Goal: Information Seeking & Learning: Learn about a topic

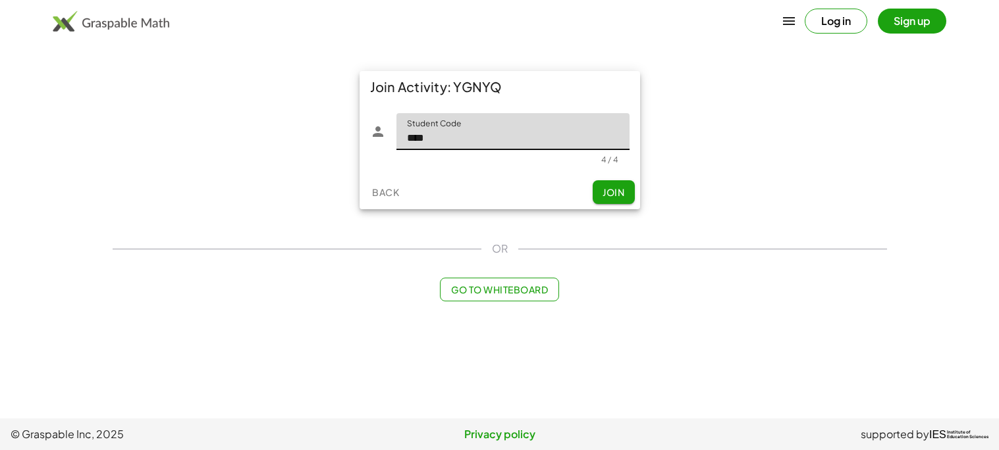
type input "****"
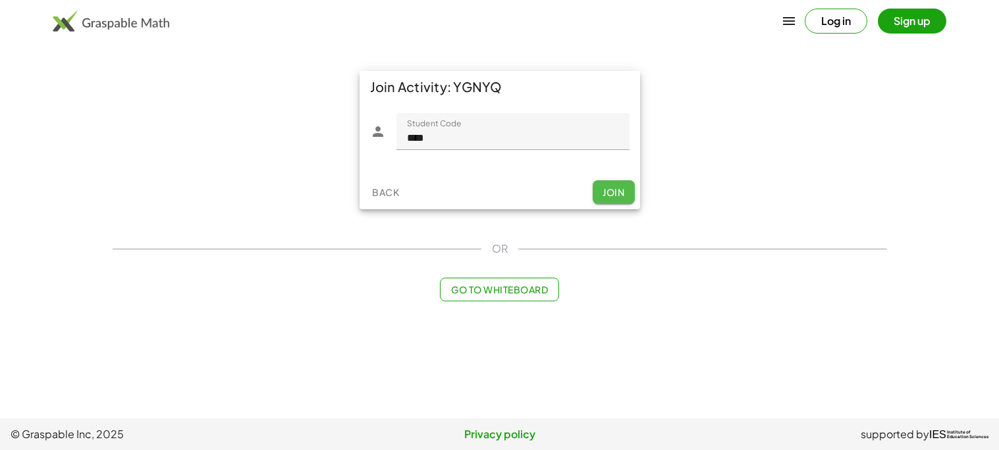
click at [616, 197] on span "Join" at bounding box center [613, 192] width 22 height 12
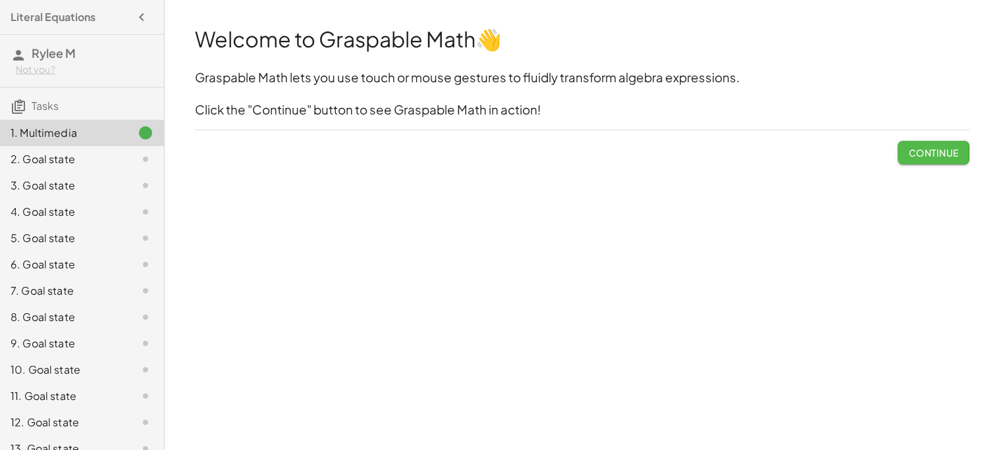
click at [904, 156] on button "Continue" at bounding box center [932, 153] width 71 height 24
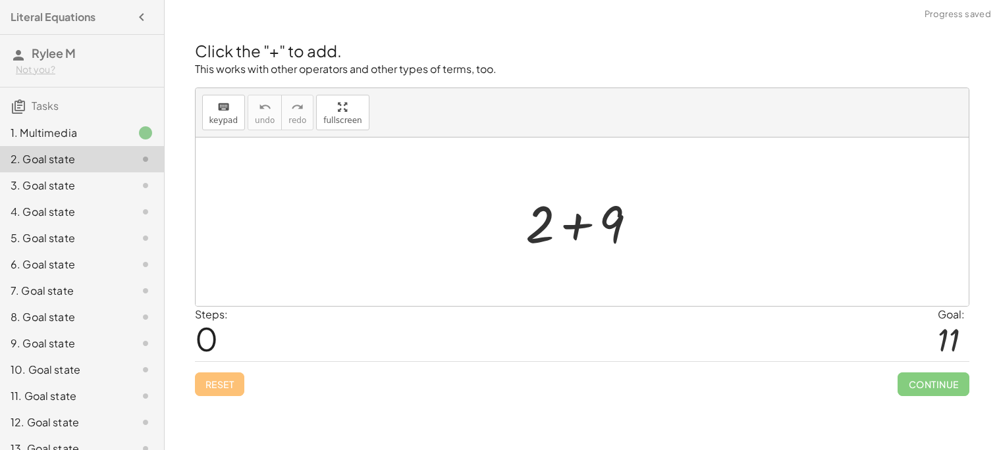
click at [653, 230] on div at bounding box center [587, 222] width 136 height 68
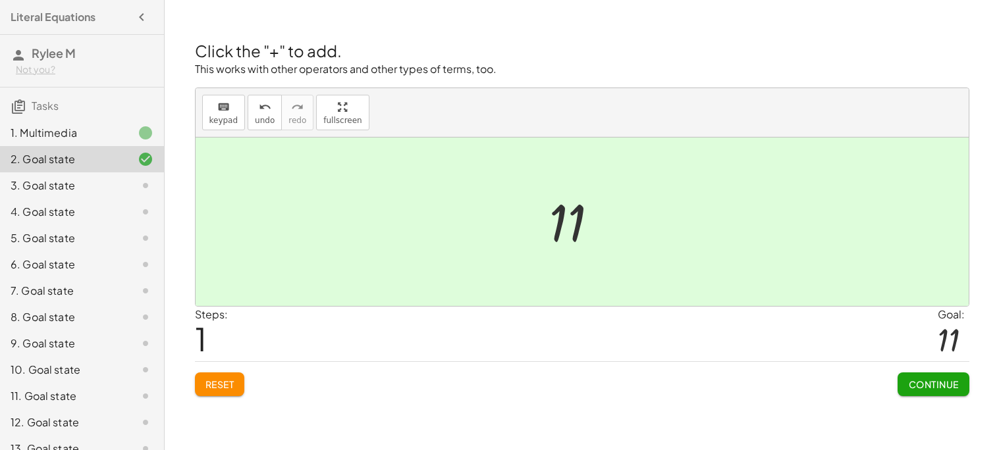
click at [952, 373] on button "Continue" at bounding box center [932, 385] width 71 height 24
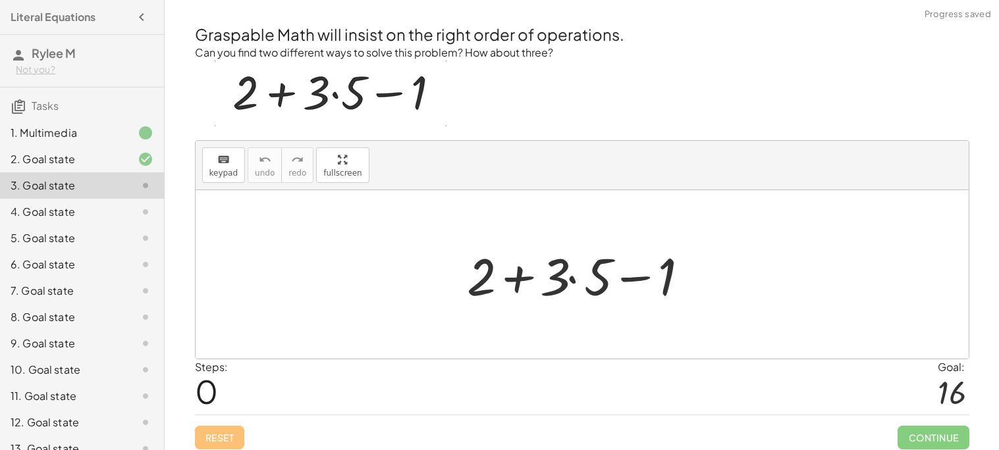
scroll to position [6, 0]
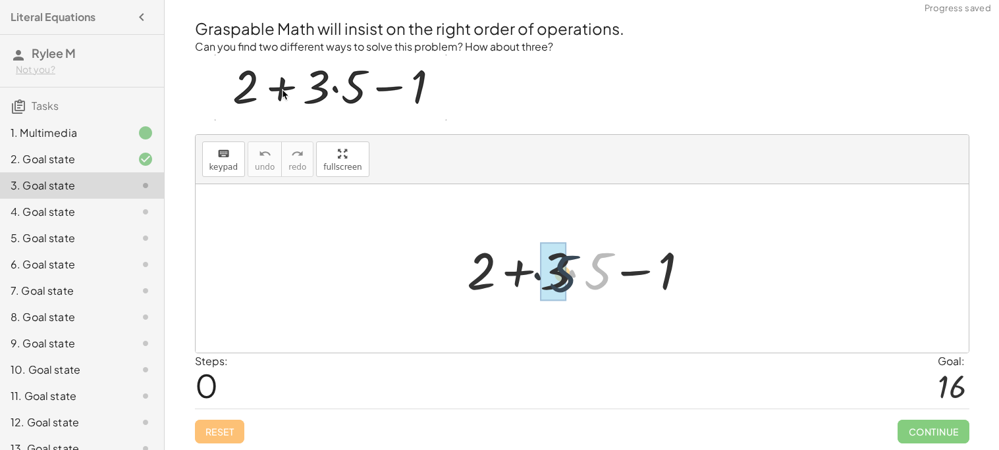
drag, startPoint x: 602, startPoint y: 272, endPoint x: 561, endPoint y: 275, distance: 40.9
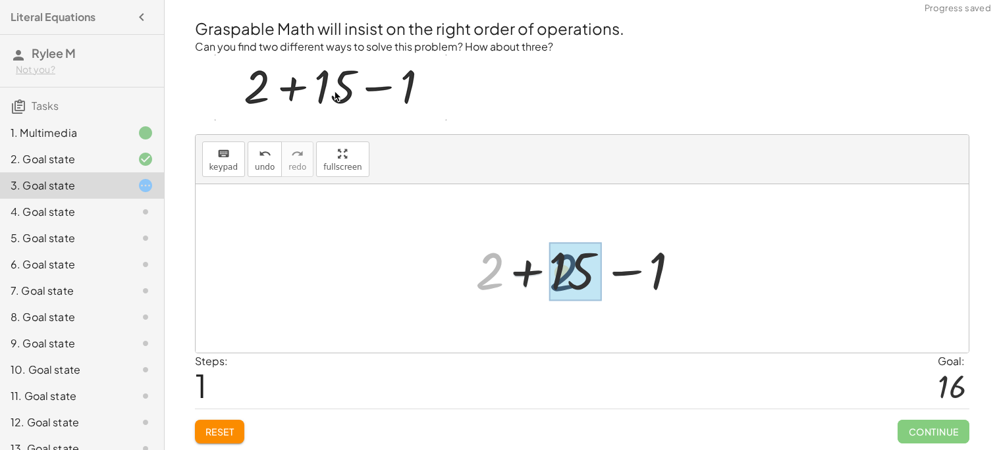
drag, startPoint x: 487, startPoint y: 268, endPoint x: 569, endPoint y: 271, distance: 81.7
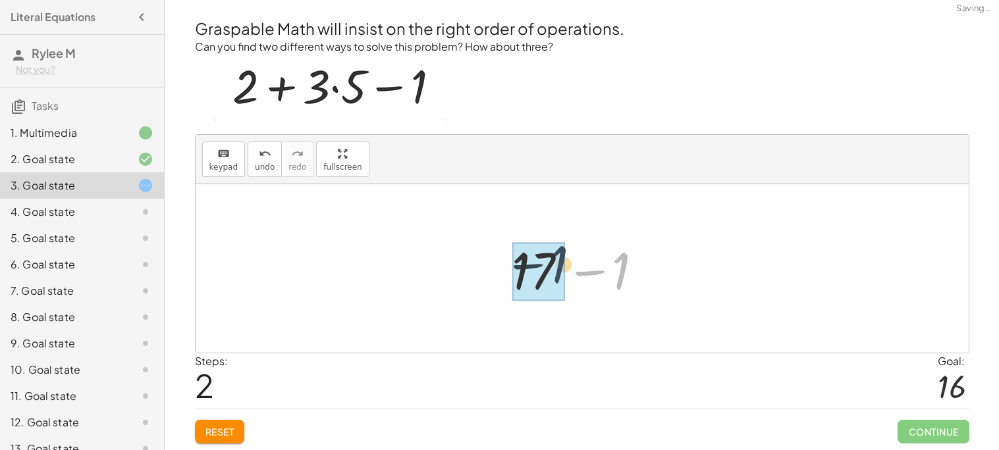
drag, startPoint x: 613, startPoint y: 267, endPoint x: 542, endPoint y: 261, distance: 71.3
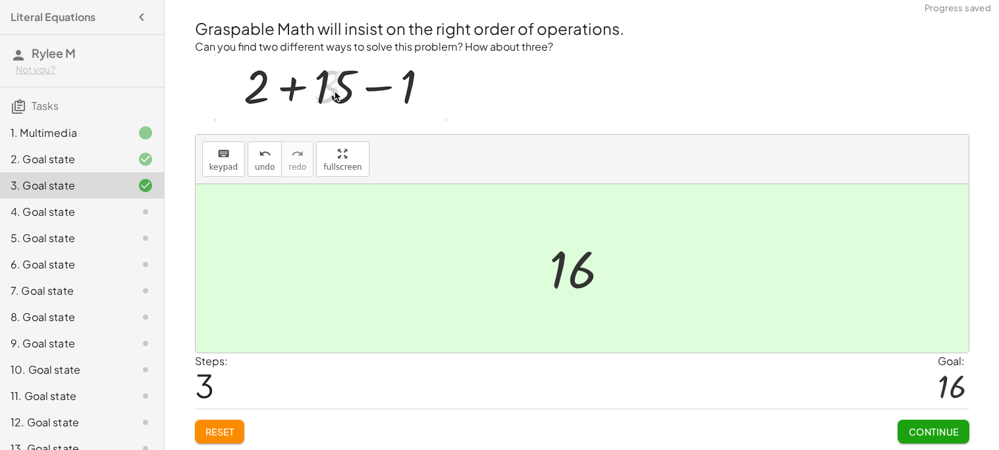
click at [926, 423] on button "Continue" at bounding box center [932, 432] width 71 height 24
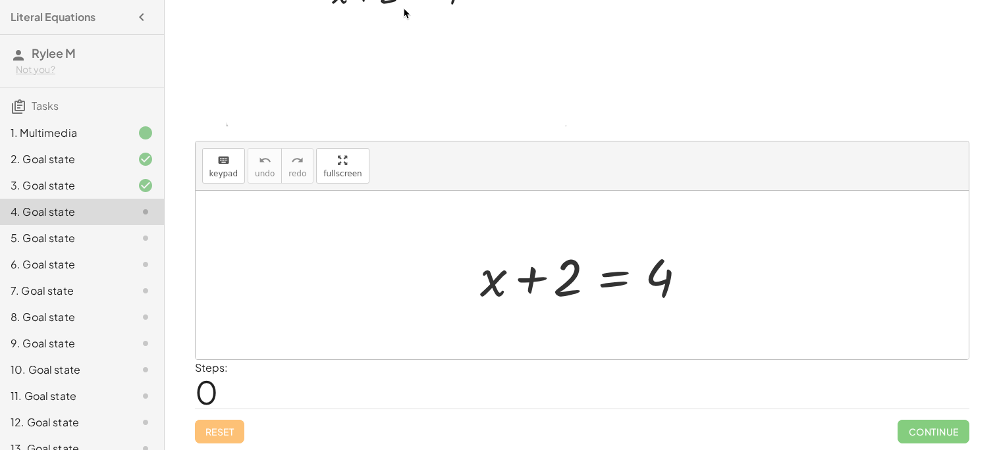
scroll to position [111, 0]
click at [226, 161] on icon "keyboard" at bounding box center [223, 160] width 13 height 16
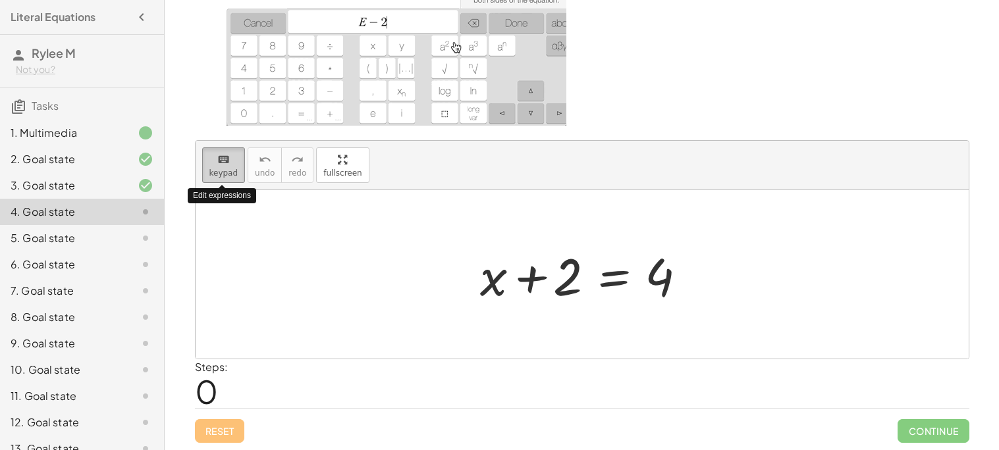
click at [226, 166] on button "keyboard keypad" at bounding box center [223, 165] width 43 height 36
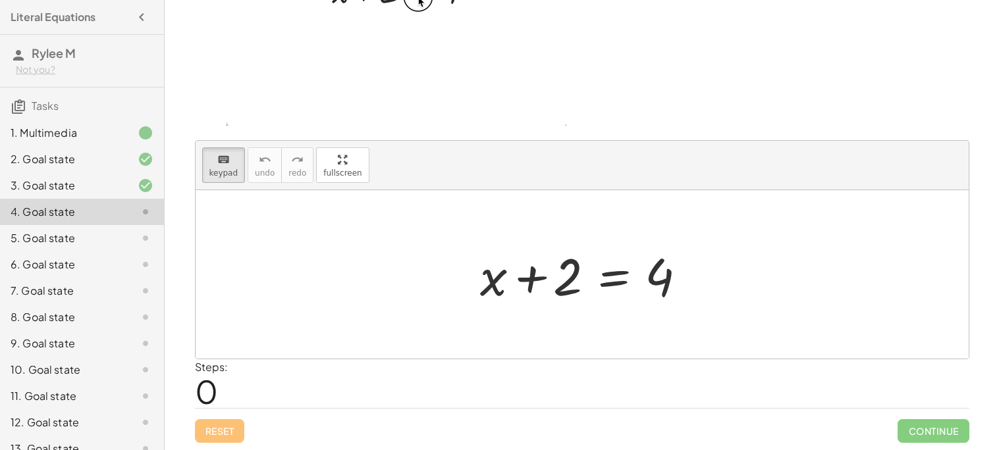
drag, startPoint x: 227, startPoint y: 163, endPoint x: 361, endPoint y: 292, distance: 186.3
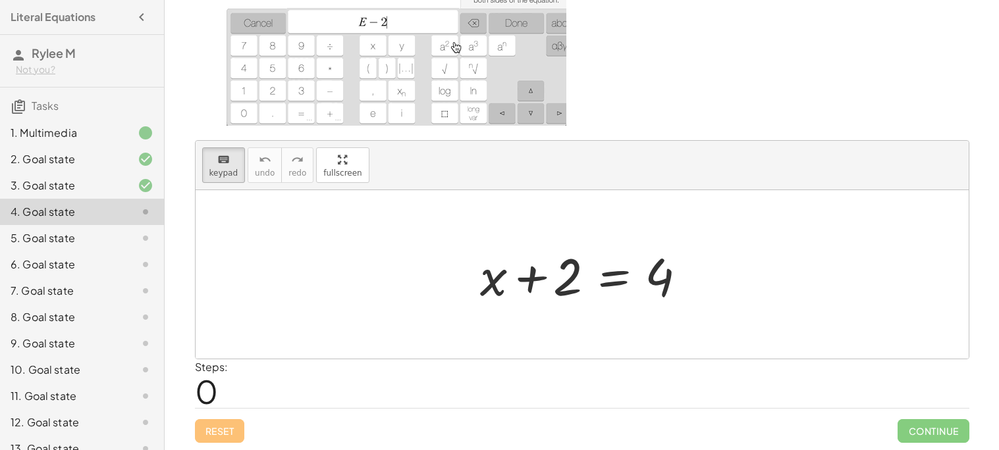
click at [361, 292] on div "keyboard keypad undo undo redo redo fullscreen + x + 2 = 4 ×" at bounding box center [582, 250] width 773 height 218
click at [225, 176] on button "keyboard keypad" at bounding box center [223, 165] width 43 height 36
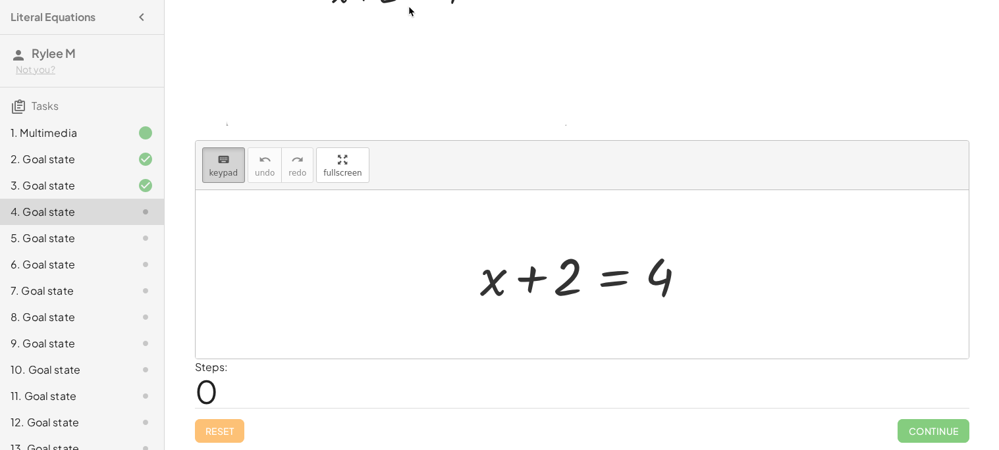
click at [225, 176] on button "keyboard keypad" at bounding box center [223, 165] width 43 height 36
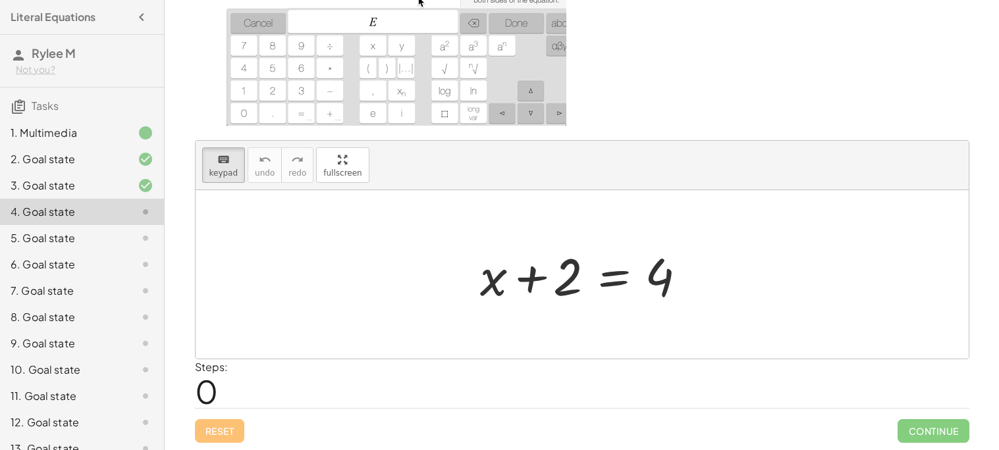
scroll to position [0, 0]
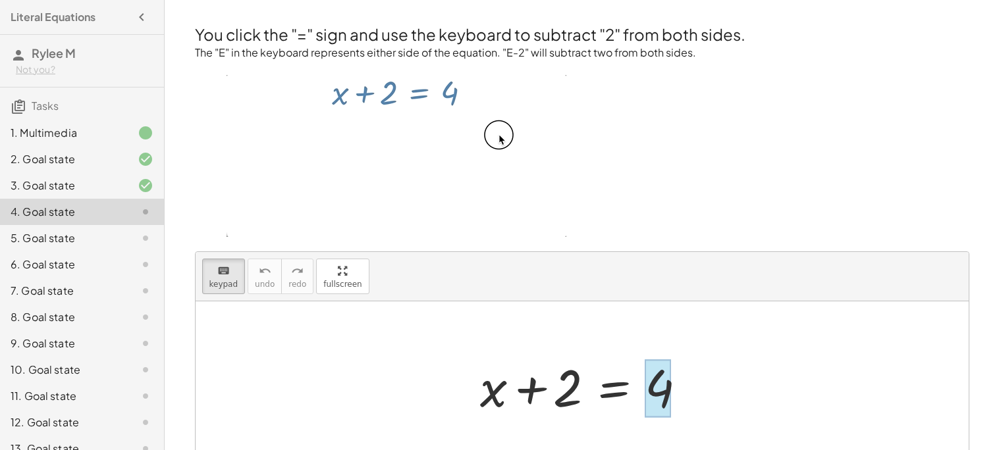
drag, startPoint x: 550, startPoint y: 381, endPoint x: 649, endPoint y: 389, distance: 99.8
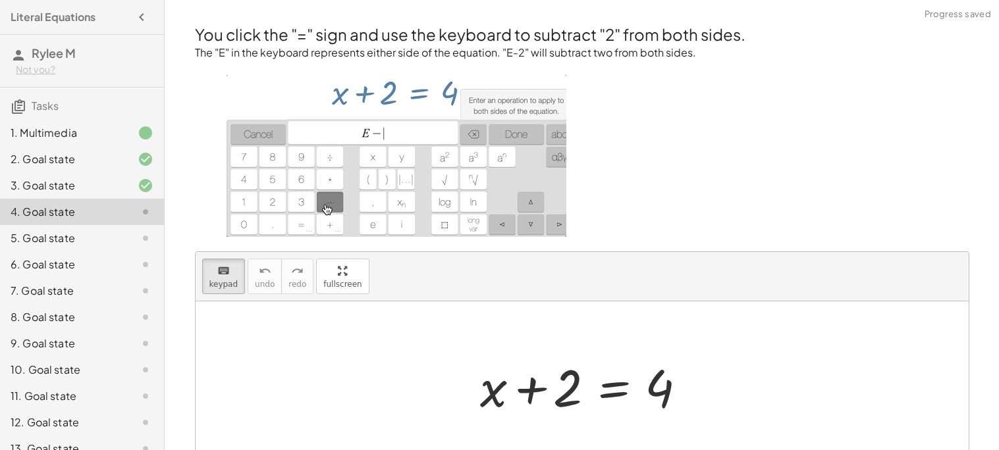
scroll to position [111, 0]
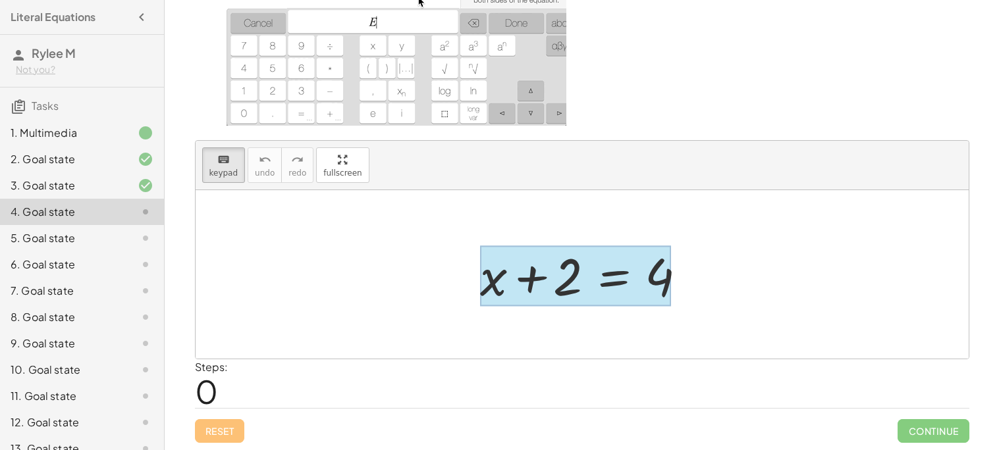
click at [608, 276] on div at bounding box center [575, 276] width 191 height 61
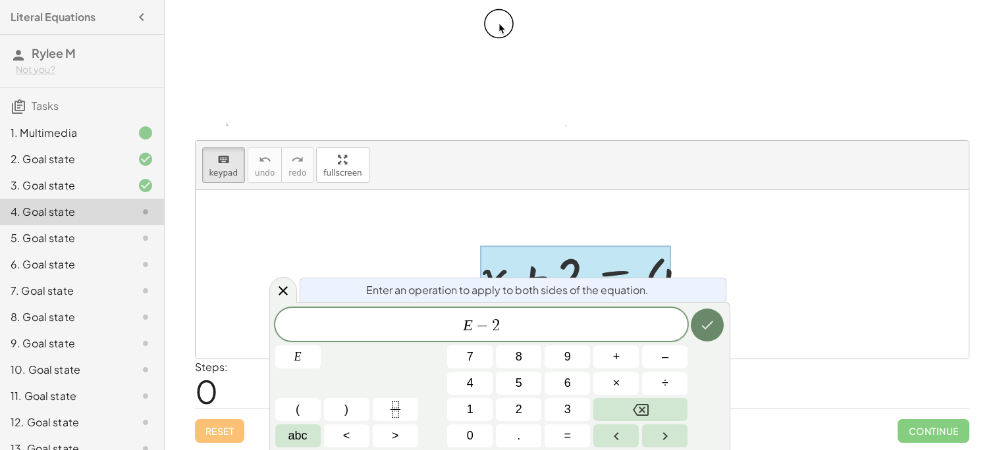
click at [714, 324] on icon "Done" at bounding box center [707, 325] width 16 height 16
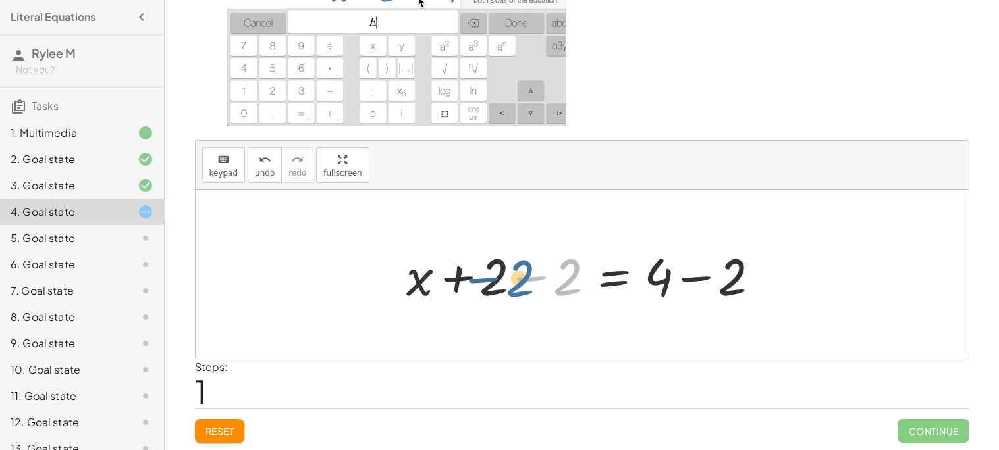
drag, startPoint x: 564, startPoint y: 289, endPoint x: 514, endPoint y: 290, distance: 50.1
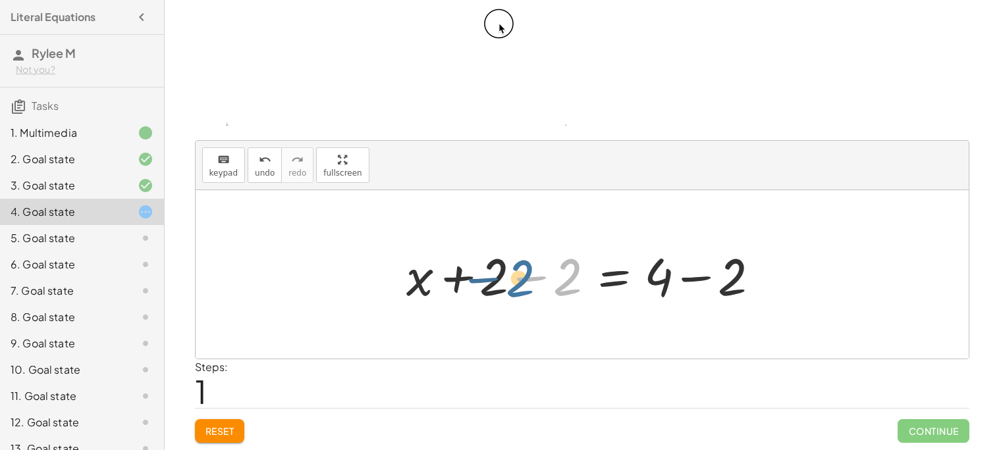
click at [514, 290] on div at bounding box center [587, 275] width 375 height 68
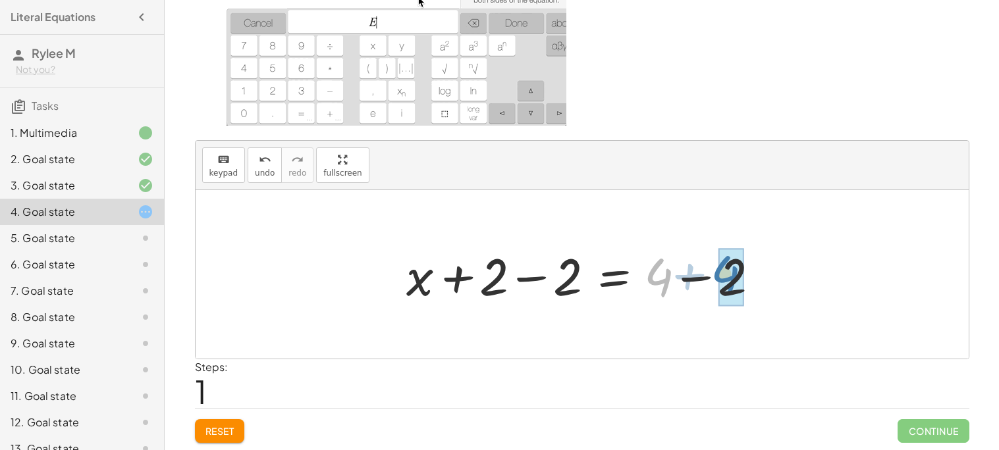
drag, startPoint x: 658, startPoint y: 276, endPoint x: 726, endPoint y: 273, distance: 67.9
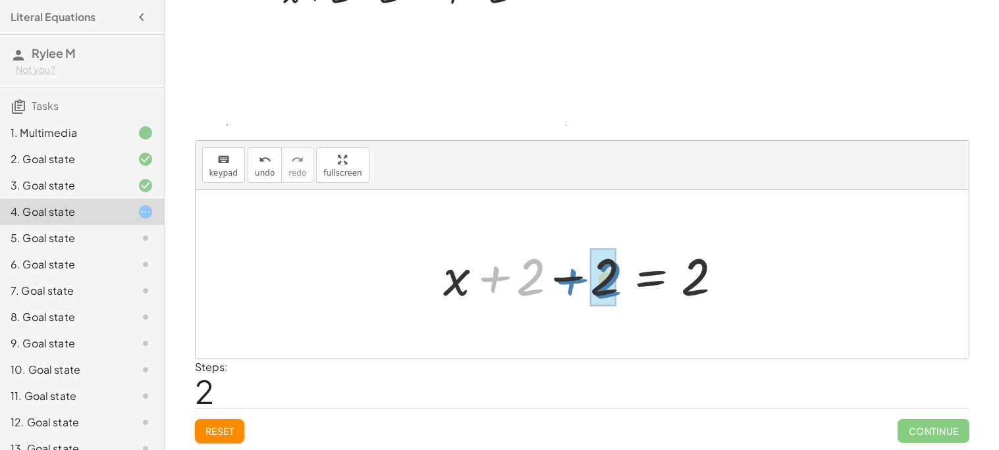
drag, startPoint x: 522, startPoint y: 273, endPoint x: 601, endPoint y: 275, distance: 79.0
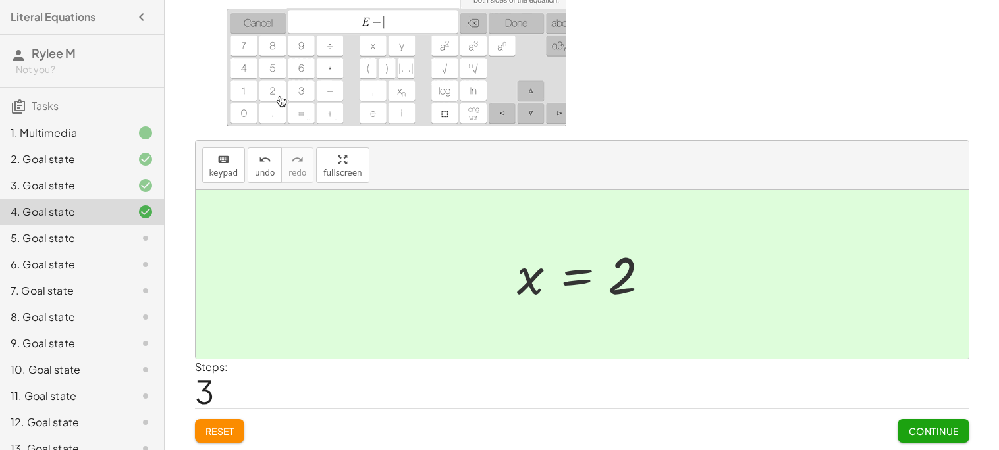
click at [922, 429] on span "Continue" at bounding box center [933, 431] width 50 height 12
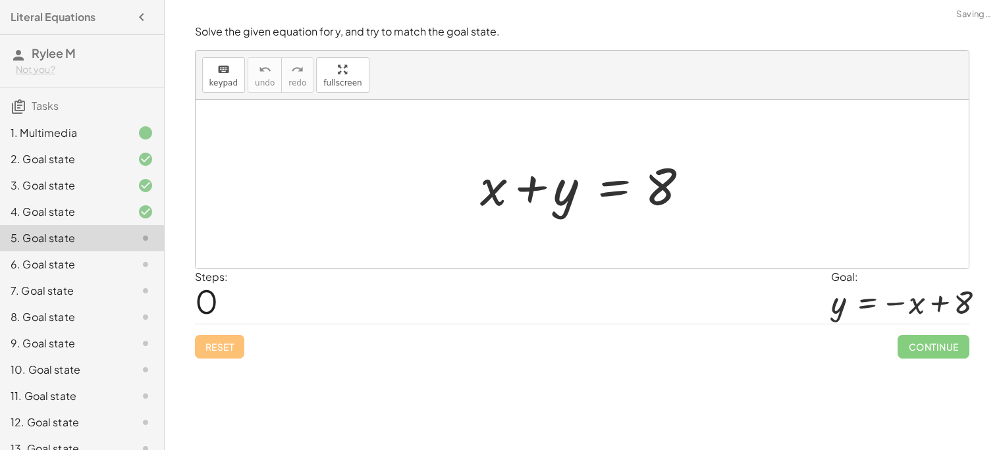
scroll to position [0, 0]
click at [534, 195] on div at bounding box center [586, 185] width 227 height 68
click at [502, 190] on div at bounding box center [586, 185] width 227 height 68
click at [599, 196] on div at bounding box center [586, 185] width 227 height 68
click at [219, 78] on span "keypad" at bounding box center [223, 82] width 29 height 9
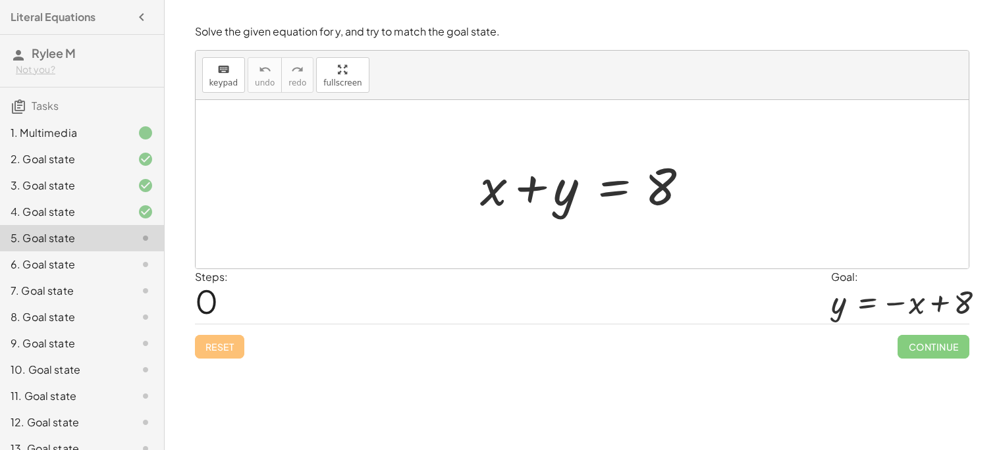
drag, startPoint x: 227, startPoint y: 82, endPoint x: 249, endPoint y: 140, distance: 62.5
click at [249, 140] on div "keyboard keypad undo undo redo redo fullscreen Edit expressions + x + y = 8 ×" at bounding box center [582, 160] width 773 height 218
click at [535, 194] on div at bounding box center [586, 185] width 227 height 68
click at [568, 190] on div at bounding box center [586, 185] width 227 height 68
drag, startPoint x: 487, startPoint y: 186, endPoint x: 655, endPoint y: 187, distance: 168.6
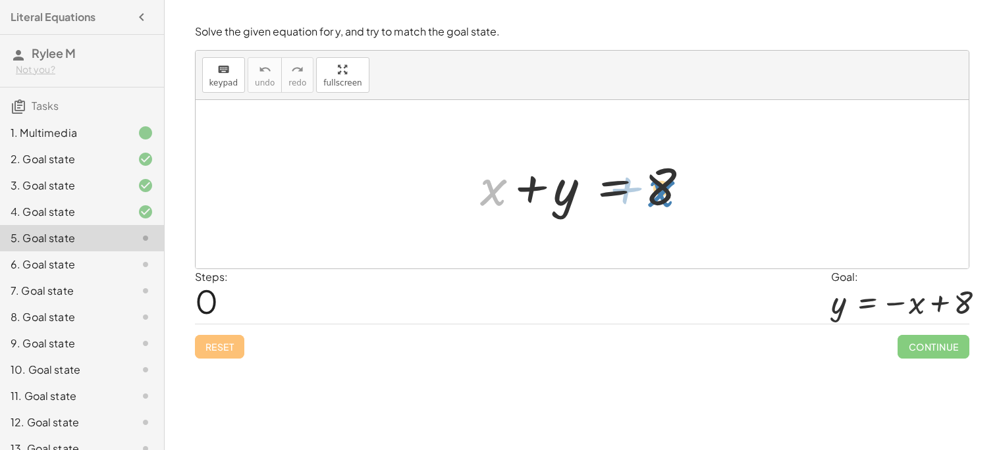
click at [655, 187] on div at bounding box center [586, 185] width 227 height 68
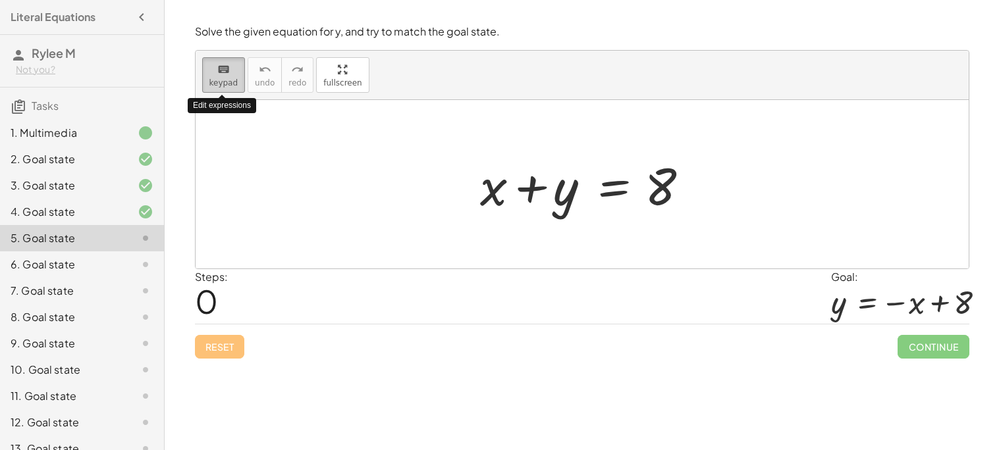
click at [221, 76] on icon "keyboard" at bounding box center [223, 70] width 13 height 16
click at [755, 196] on div at bounding box center [582, 184] width 773 height 169
click at [922, 303] on div at bounding box center [900, 302] width 138 height 35
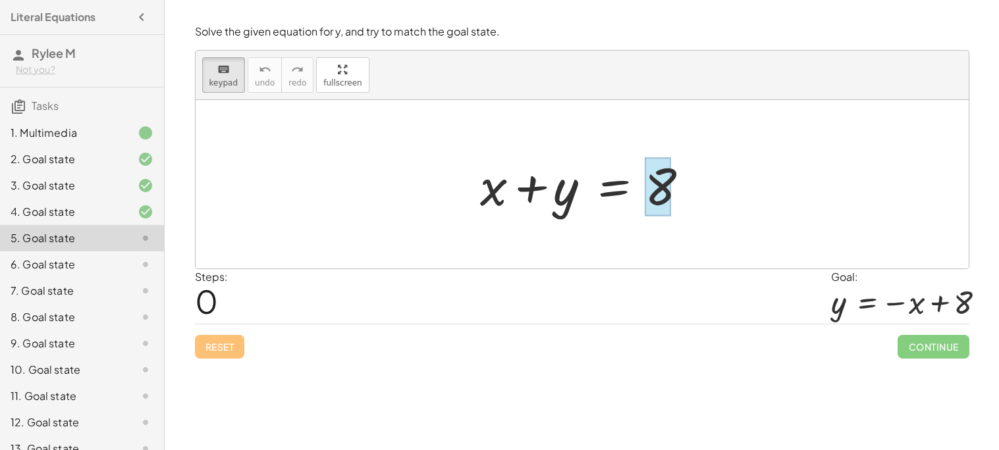
click at [668, 204] on div at bounding box center [658, 187] width 26 height 59
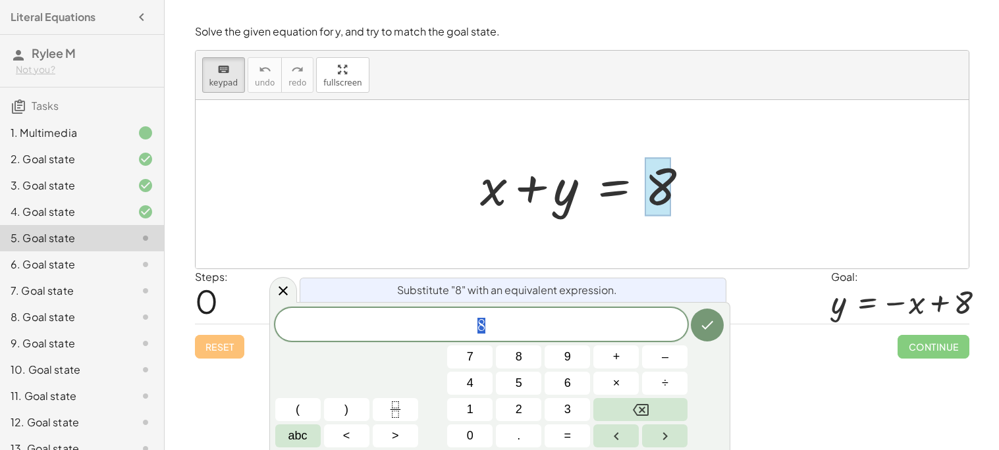
click at [668, 204] on div at bounding box center [658, 187] width 26 height 59
click at [498, 182] on div at bounding box center [586, 185] width 227 height 68
click at [497, 186] on div at bounding box center [586, 185] width 227 height 68
click at [523, 321] on span "8" at bounding box center [481, 326] width 413 height 18
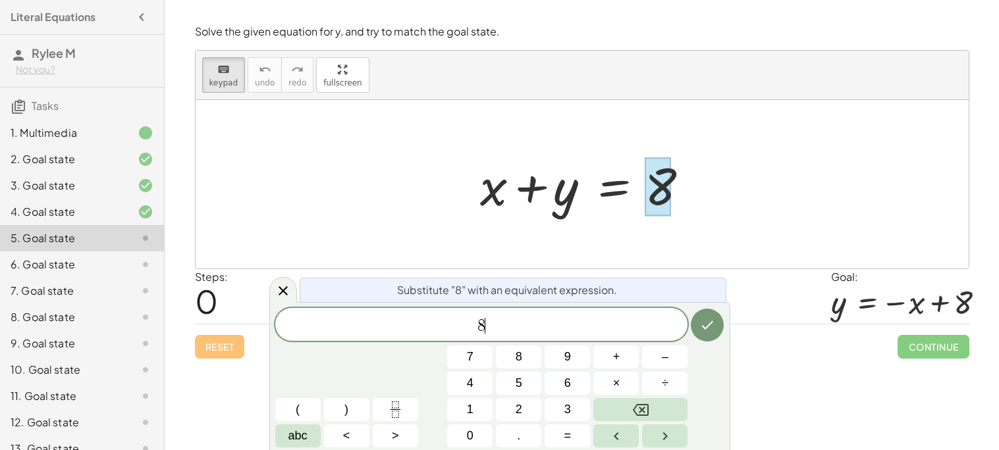
click at [620, 186] on div at bounding box center [586, 185] width 227 height 68
click at [814, 252] on div at bounding box center [582, 184] width 773 height 169
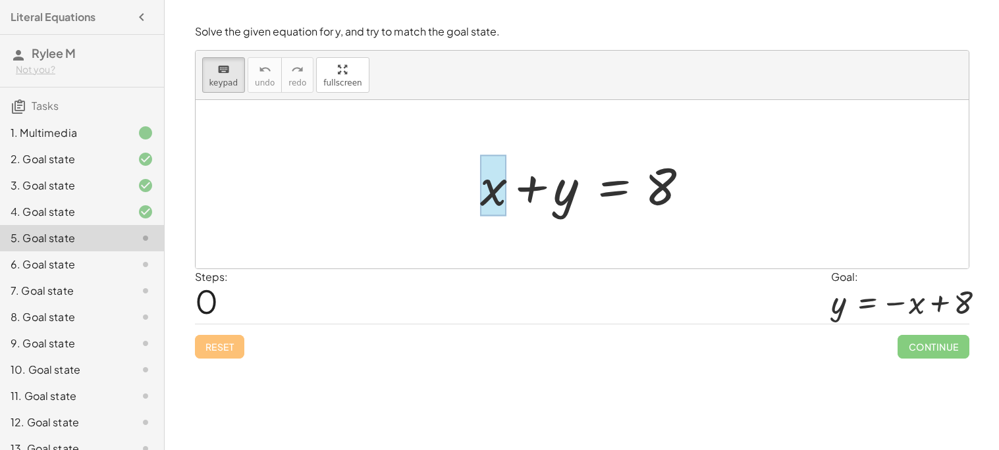
click at [496, 188] on div at bounding box center [493, 185] width 26 height 61
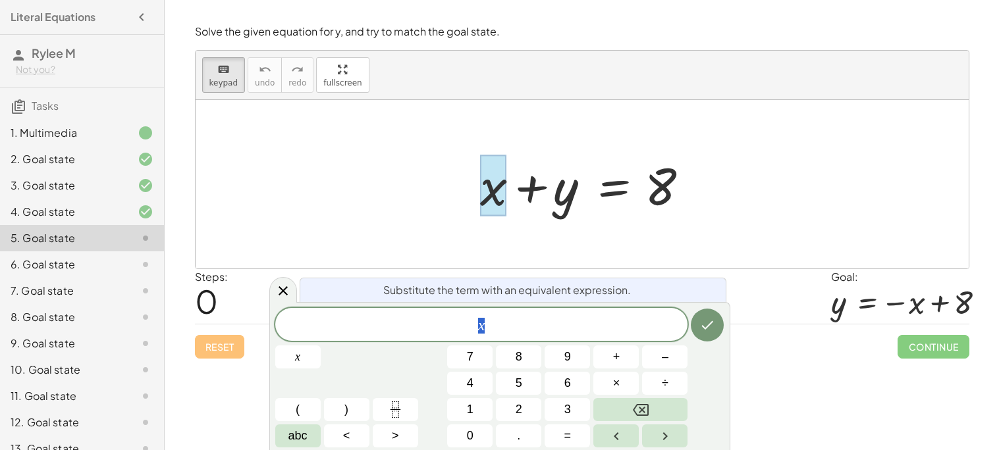
click at [507, 326] on span "x" at bounding box center [481, 326] width 413 height 18
click at [710, 333] on button "Done" at bounding box center [707, 325] width 33 height 33
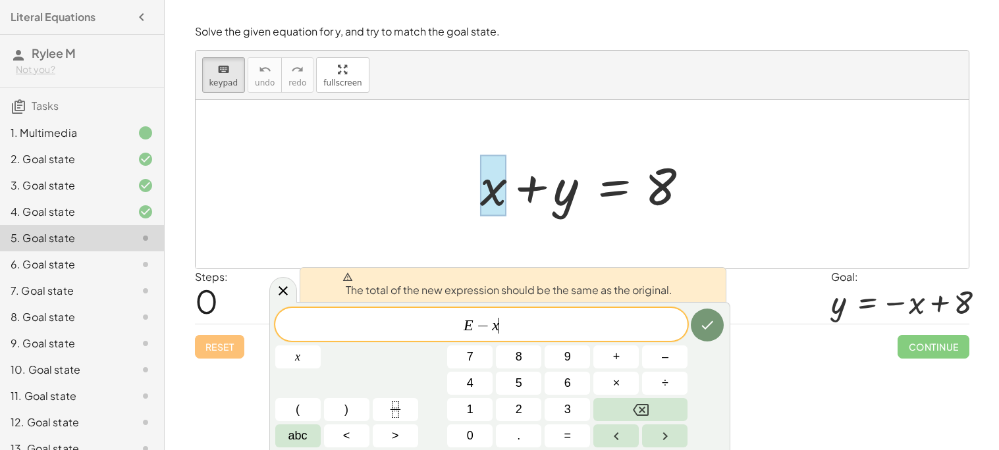
click at [681, 225] on div at bounding box center [582, 184] width 773 height 169
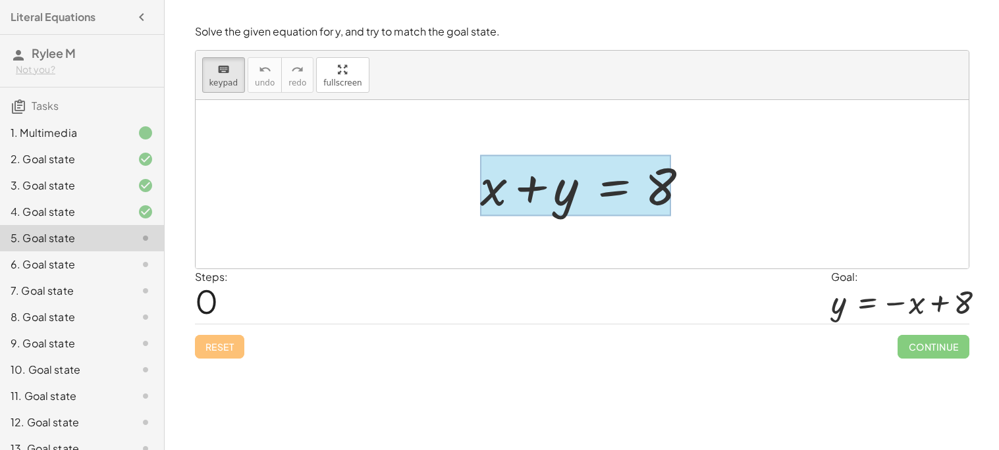
click at [637, 203] on div at bounding box center [575, 185] width 191 height 61
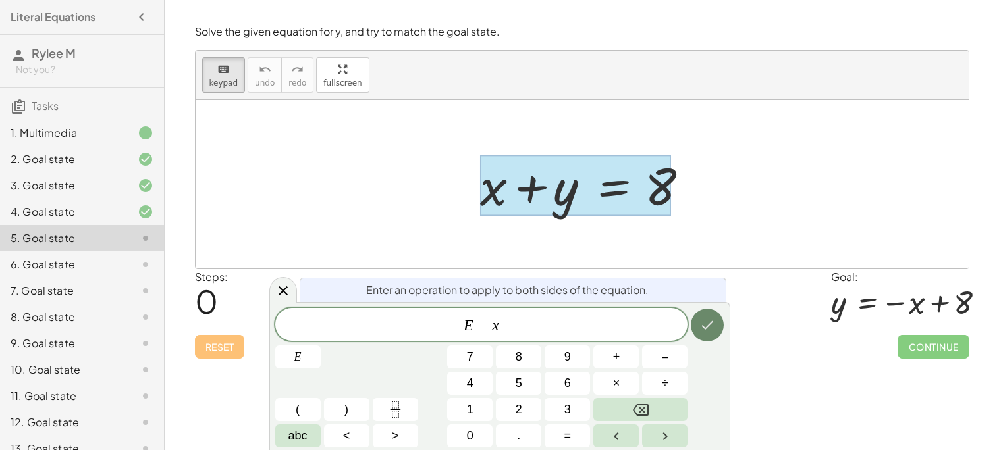
click at [697, 327] on button "Done" at bounding box center [707, 325] width 33 height 33
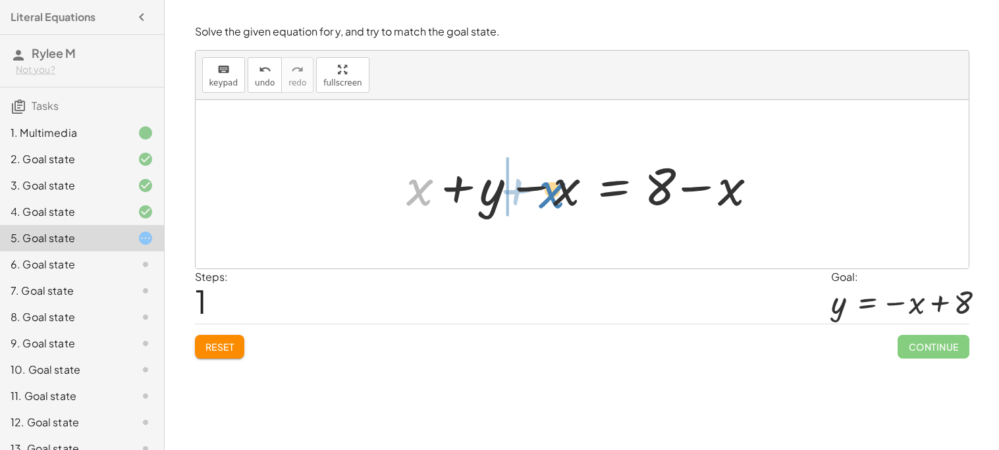
drag, startPoint x: 415, startPoint y: 191, endPoint x: 549, endPoint y: 191, distance: 133.7
click at [549, 191] on div at bounding box center [587, 185] width 375 height 68
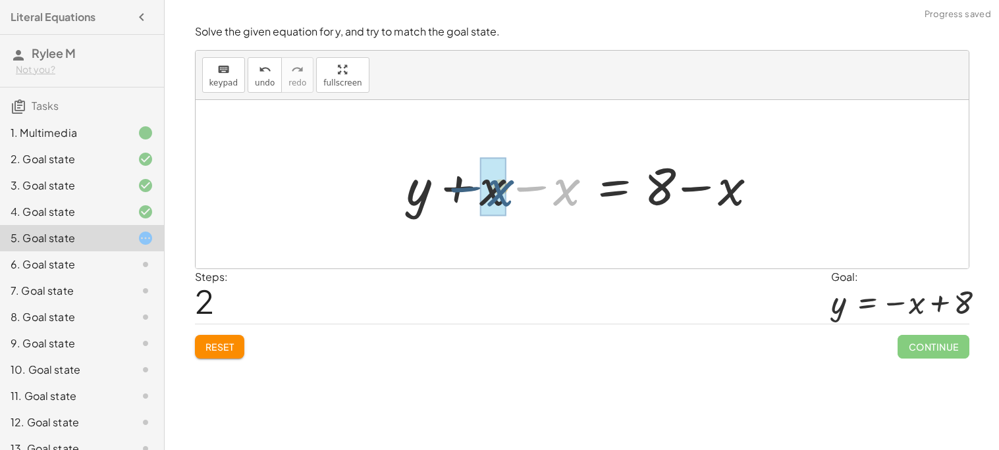
drag, startPoint x: 565, startPoint y: 189, endPoint x: 494, endPoint y: 190, distance: 70.5
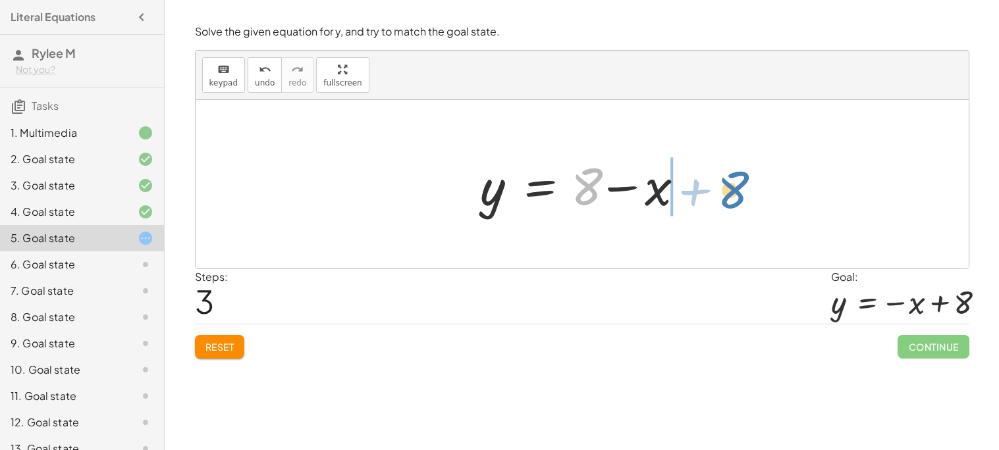
drag, startPoint x: 586, startPoint y: 181, endPoint x: 734, endPoint y: 184, distance: 147.5
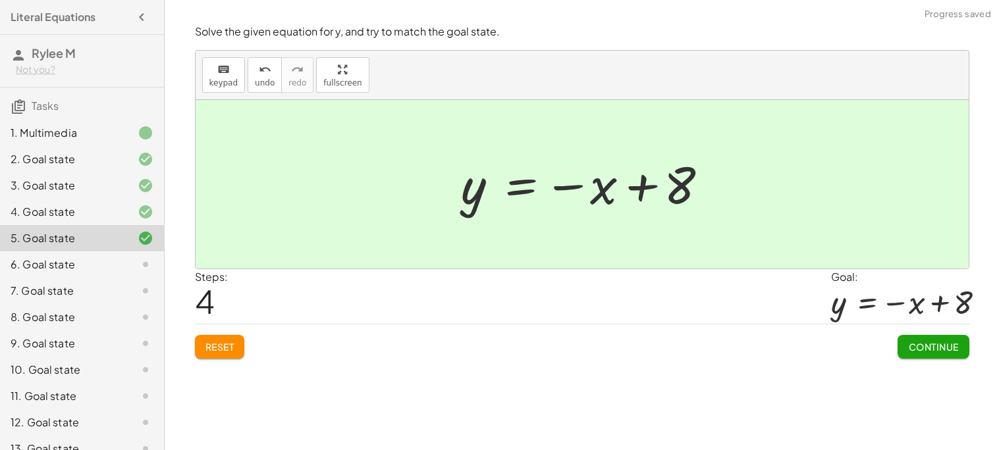
click at [920, 350] on span "Continue" at bounding box center [933, 347] width 50 height 12
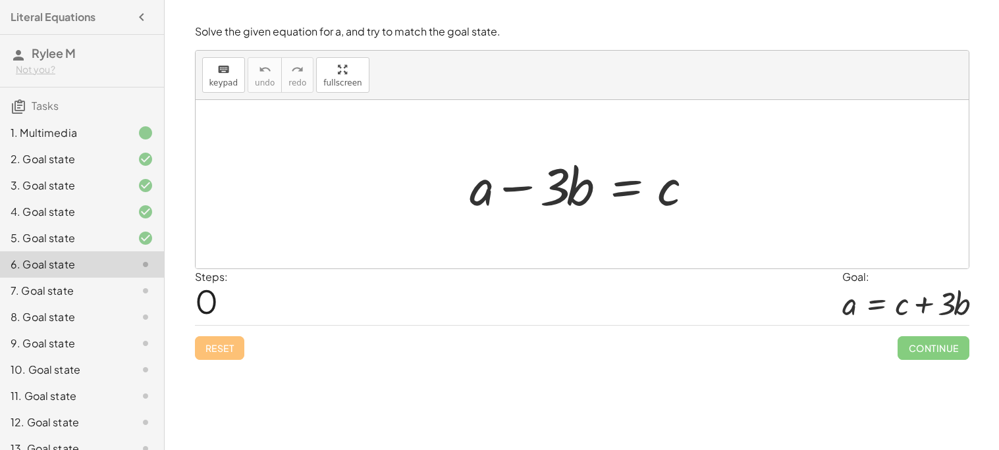
drag, startPoint x: 480, startPoint y: 191, endPoint x: 612, endPoint y: 205, distance: 133.1
click at [612, 205] on div at bounding box center [587, 185] width 248 height 68
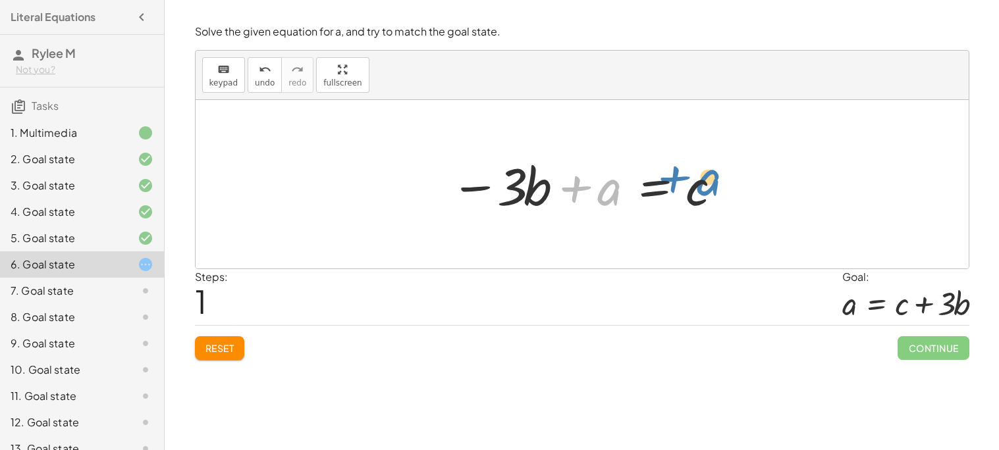
drag, startPoint x: 608, startPoint y: 190, endPoint x: 707, endPoint y: 180, distance: 99.9
click at [707, 180] on div at bounding box center [587, 185] width 286 height 68
drag, startPoint x: 608, startPoint y: 196, endPoint x: 427, endPoint y: 201, distance: 181.8
click at [427, 201] on div "+ a − · 3 · b = c + a + a − · 3 · b = c" at bounding box center [582, 184] width 773 height 169
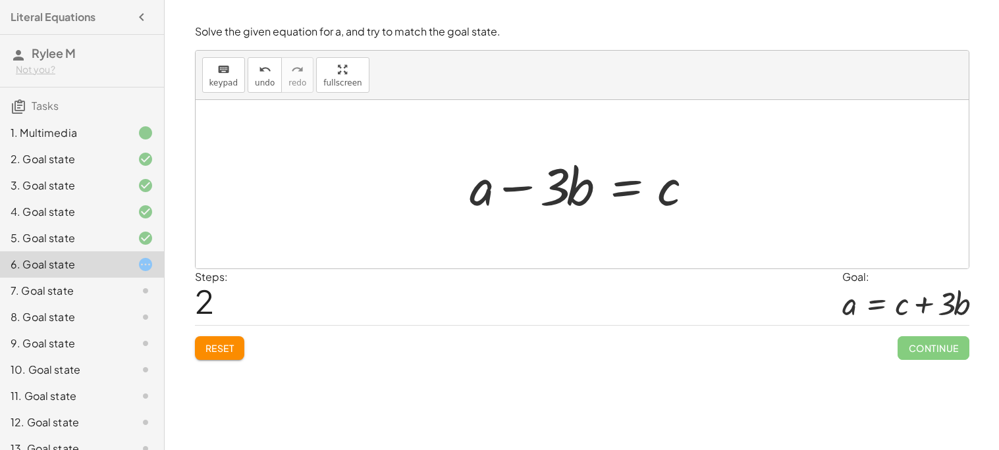
click at [600, 190] on div at bounding box center [587, 185] width 248 height 68
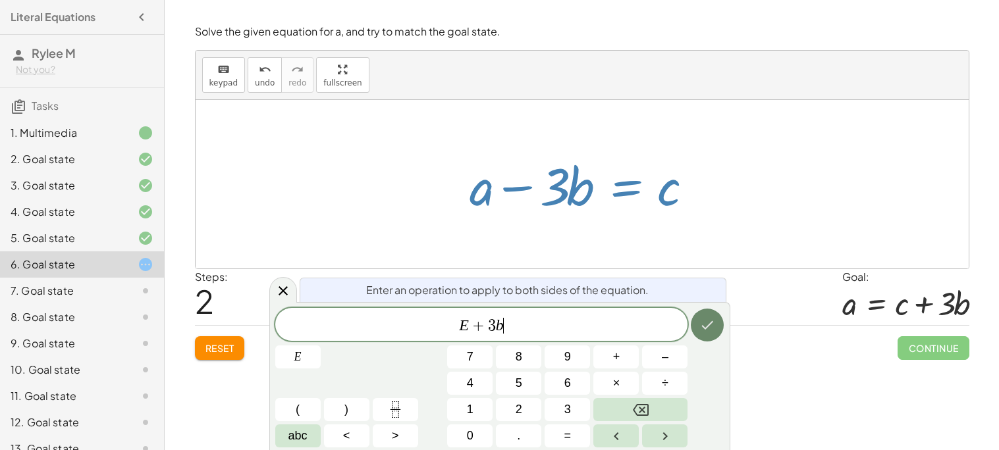
click at [707, 325] on icon "Done" at bounding box center [707, 325] width 16 height 16
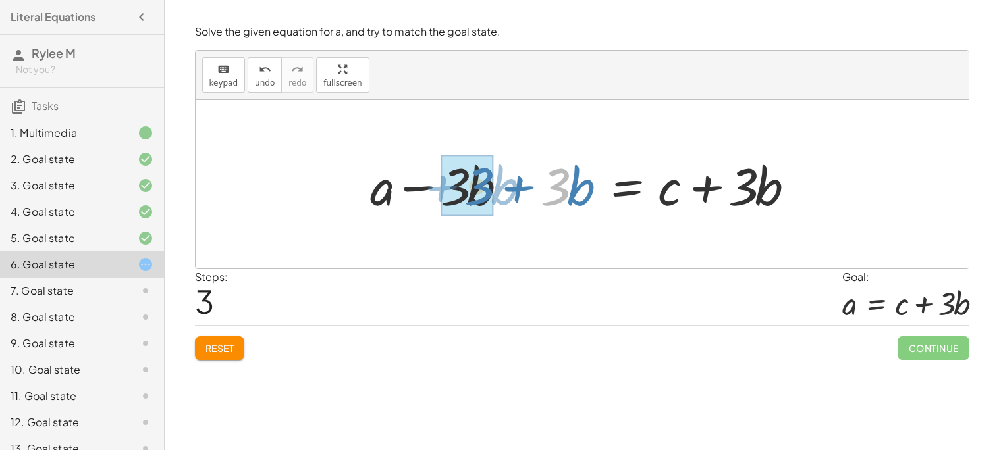
drag, startPoint x: 566, startPoint y: 194, endPoint x: 490, endPoint y: 193, distance: 76.4
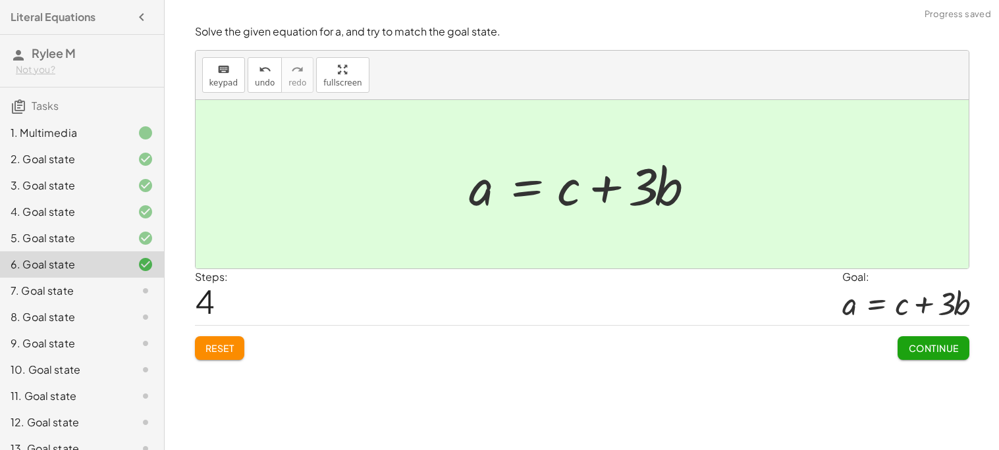
click at [934, 350] on span "Continue" at bounding box center [933, 348] width 50 height 12
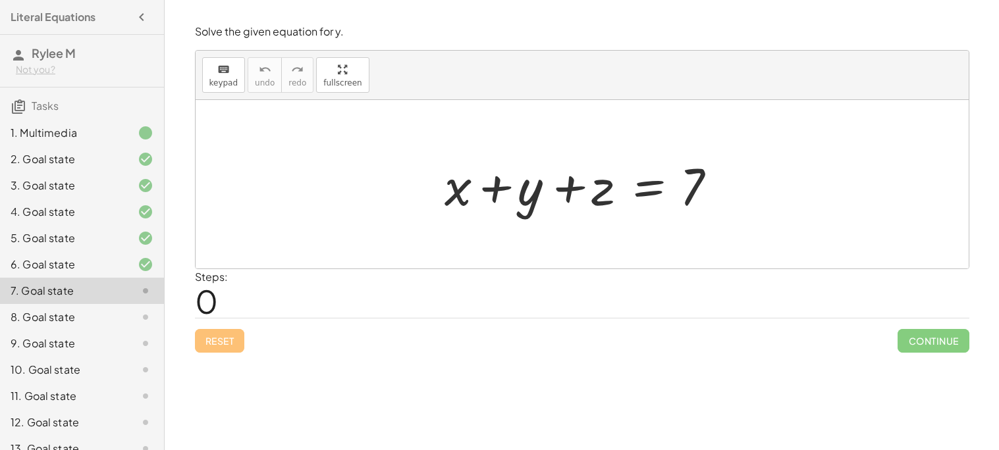
click at [841, 290] on div "Steps: 0" at bounding box center [582, 293] width 774 height 49
click at [702, 186] on div at bounding box center [587, 185] width 298 height 68
click at [688, 196] on div at bounding box center [587, 185] width 298 height 68
click at [616, 211] on div at bounding box center [587, 185] width 298 height 68
click at [577, 180] on div at bounding box center [587, 185] width 298 height 68
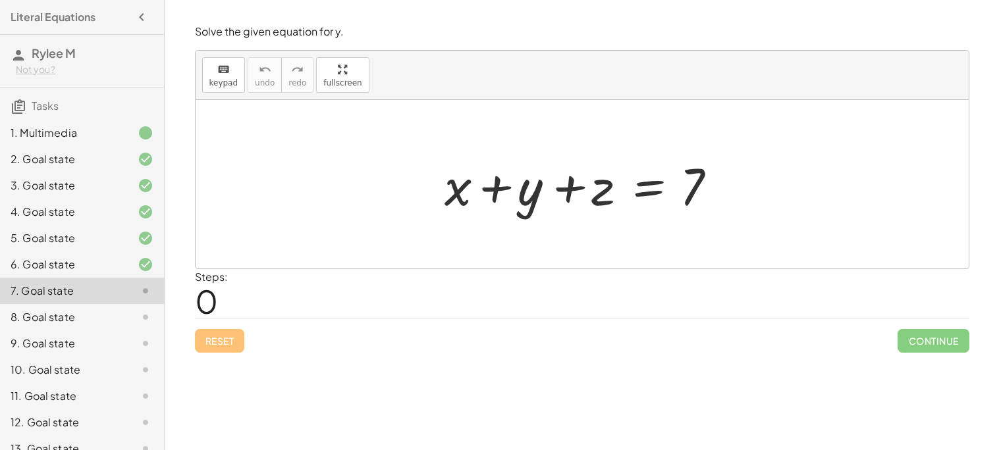
click at [491, 180] on div at bounding box center [587, 185] width 298 height 68
click at [99, 265] on div "6. Goal state" at bounding box center [64, 265] width 106 height 16
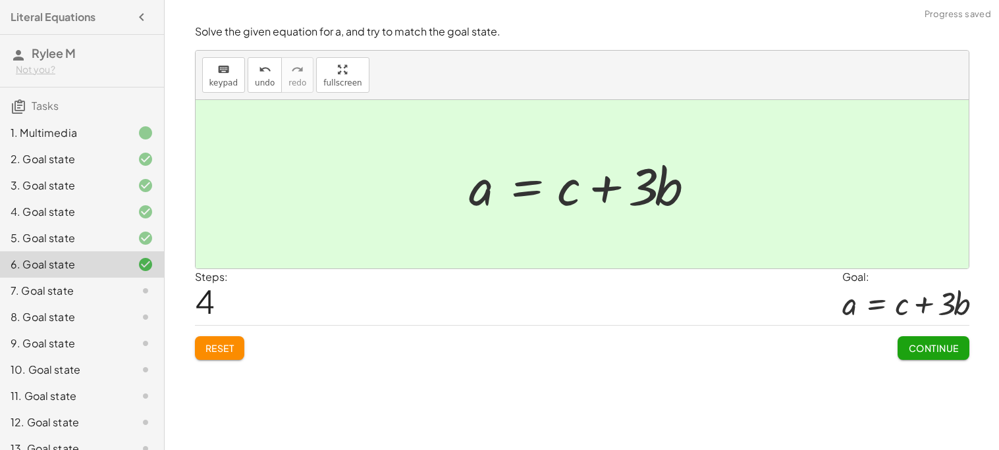
click at [110, 288] on div "7. Goal state" at bounding box center [64, 291] width 106 height 16
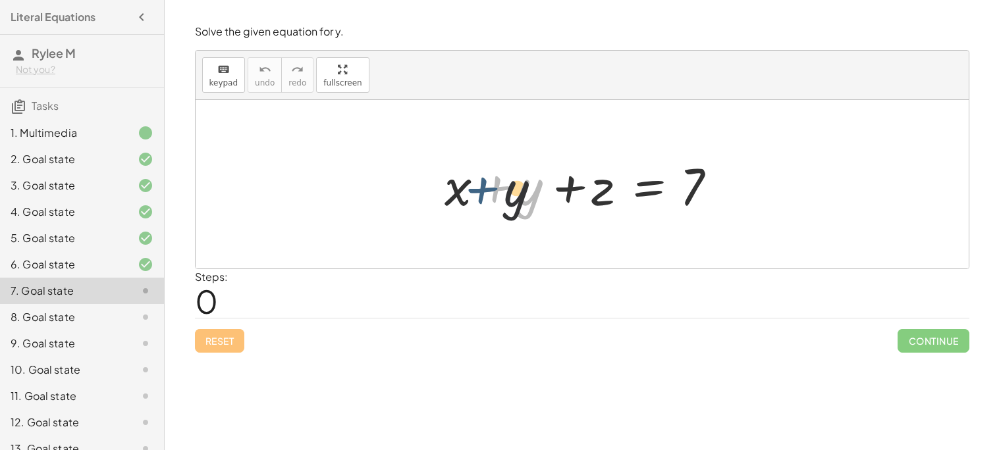
drag, startPoint x: 508, startPoint y: 188, endPoint x: 489, endPoint y: 190, distance: 19.1
click at [489, 190] on div at bounding box center [587, 185] width 298 height 68
drag, startPoint x: 539, startPoint y: 196, endPoint x: 513, endPoint y: 205, distance: 27.3
click at [493, 196] on div at bounding box center [587, 185] width 298 height 68
click at [114, 314] on div "8. Goal state" at bounding box center [64, 317] width 106 height 16
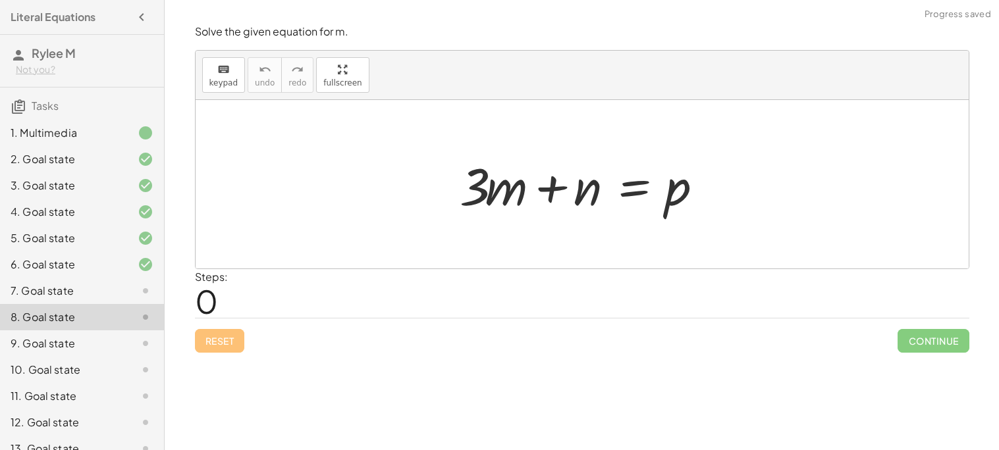
click at [96, 290] on div "7. Goal state" at bounding box center [64, 291] width 106 height 16
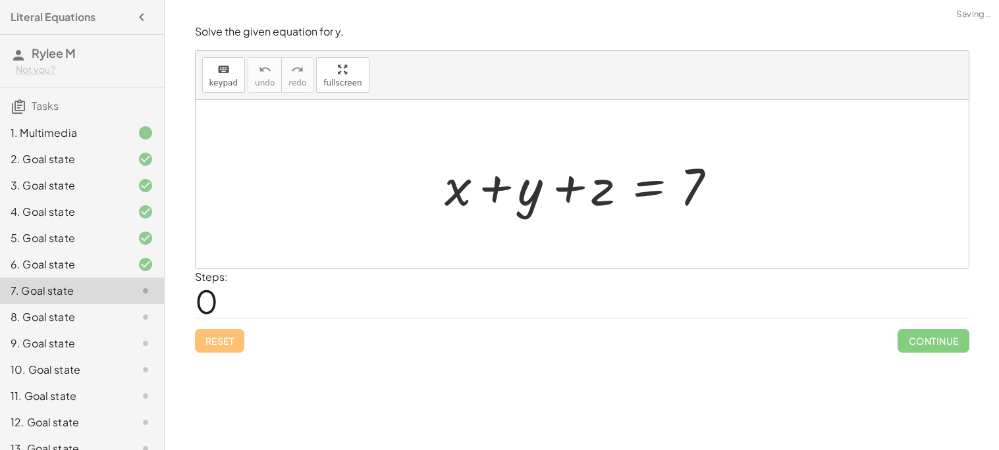
click at [96, 265] on div "6. Goal state" at bounding box center [64, 265] width 106 height 16
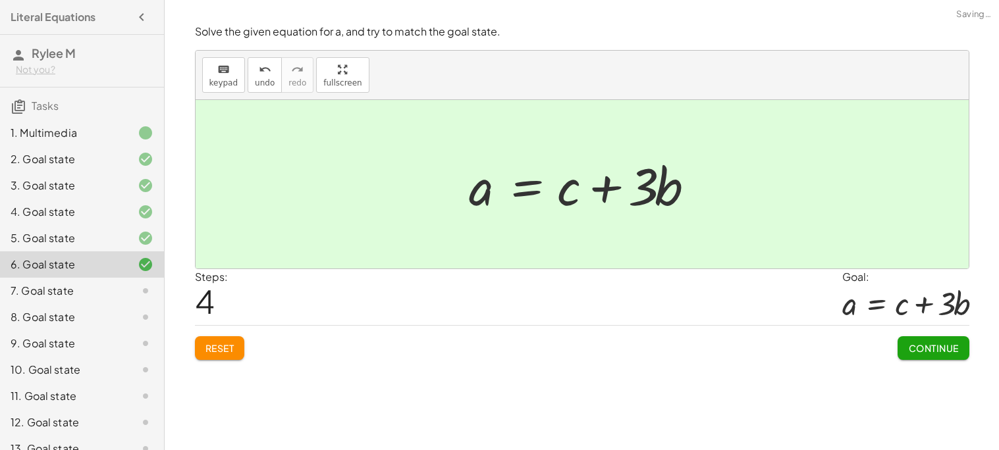
click at [94, 296] on div "7. Goal state" at bounding box center [64, 291] width 106 height 16
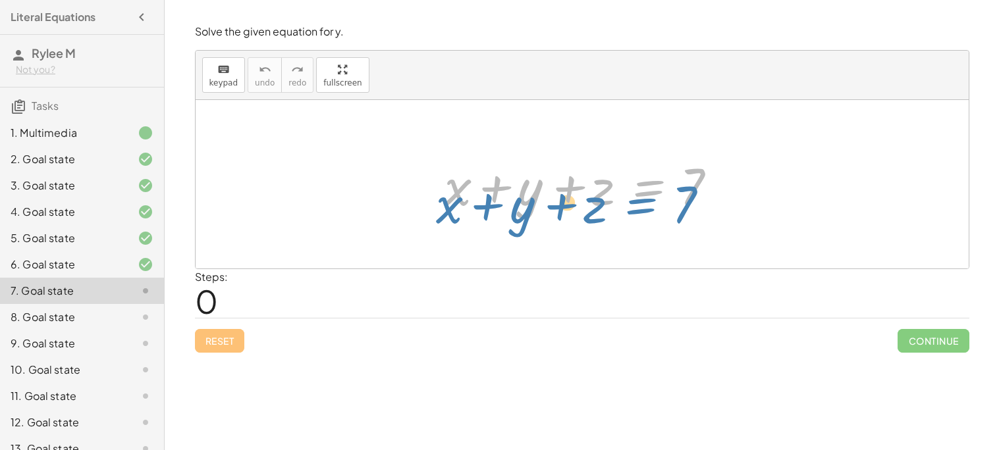
drag, startPoint x: 653, startPoint y: 183, endPoint x: 645, endPoint y: 200, distance: 18.3
click at [645, 200] on div at bounding box center [587, 185] width 298 height 68
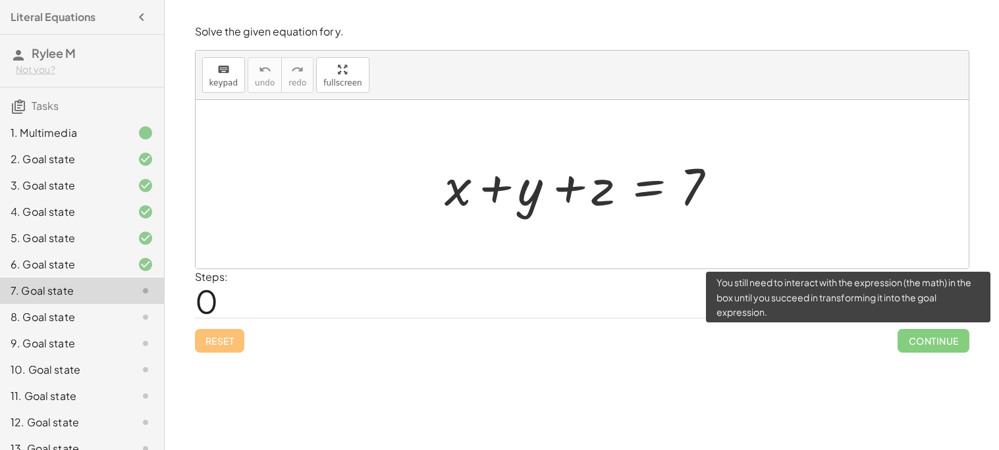
click at [924, 340] on span "Continue" at bounding box center [932, 341] width 71 height 24
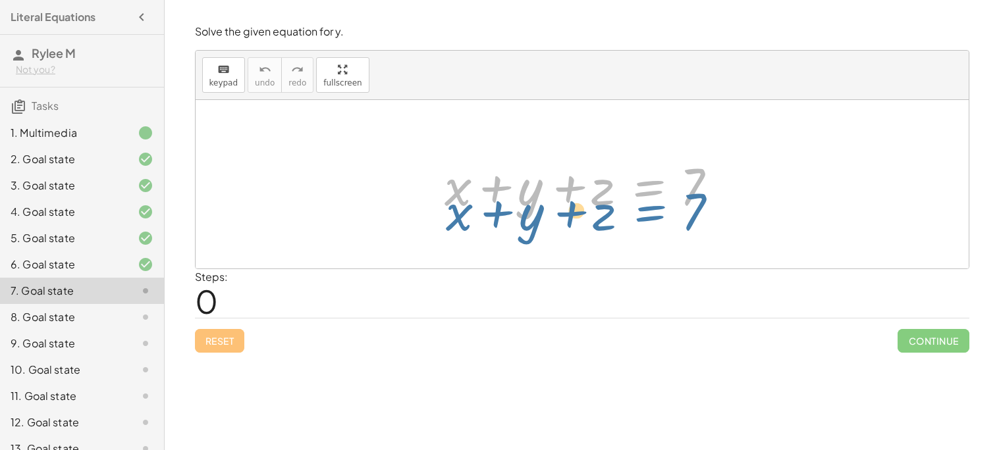
drag, startPoint x: 656, startPoint y: 186, endPoint x: 655, endPoint y: 209, distance: 22.4
click at [655, 209] on div at bounding box center [587, 185] width 298 height 68
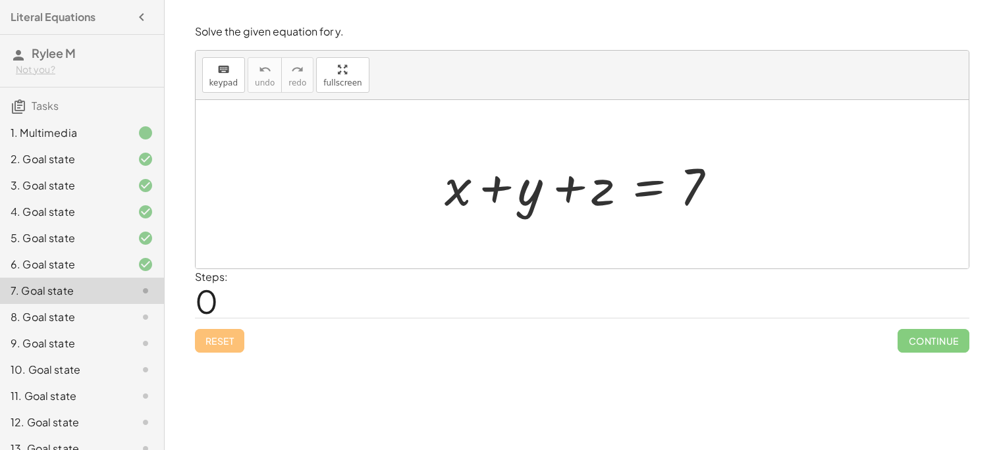
click at [655, 209] on div at bounding box center [587, 185] width 298 height 68
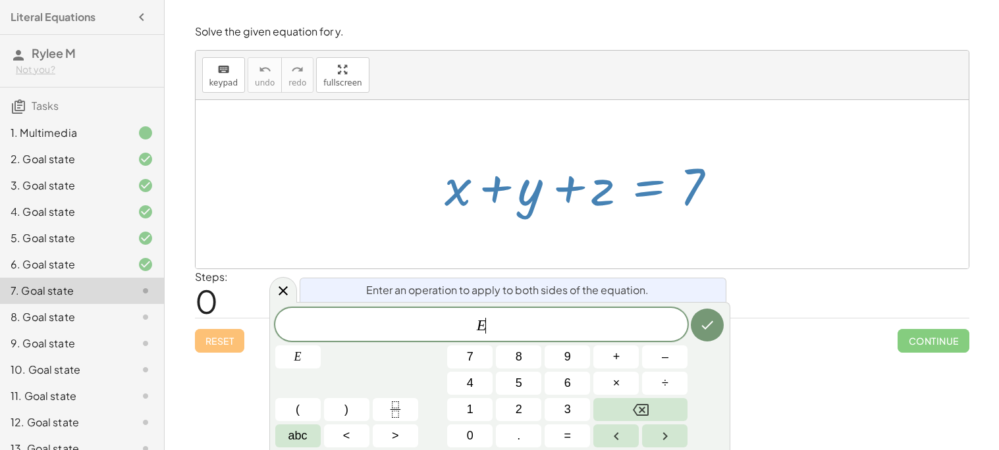
click at [651, 213] on div at bounding box center [587, 185] width 298 height 68
click at [851, 174] on div at bounding box center [582, 184] width 773 height 169
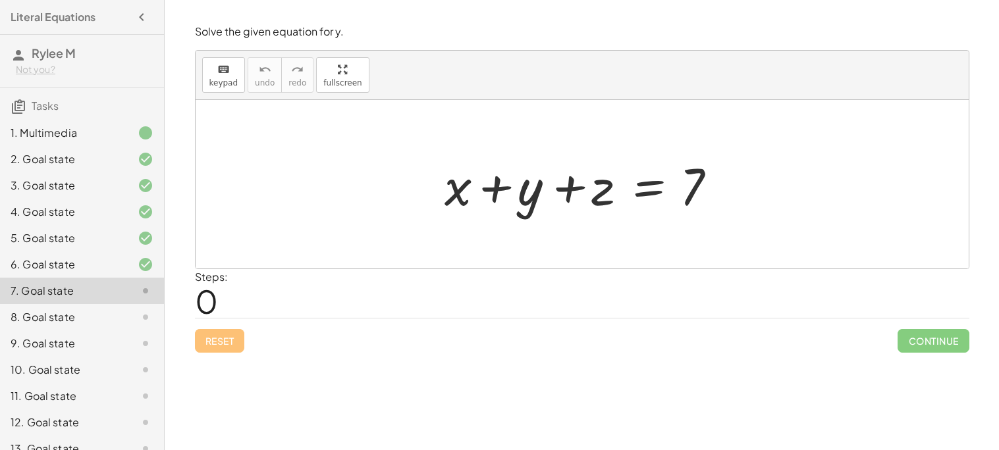
click at [146, 315] on icon at bounding box center [146, 317] width 16 height 16
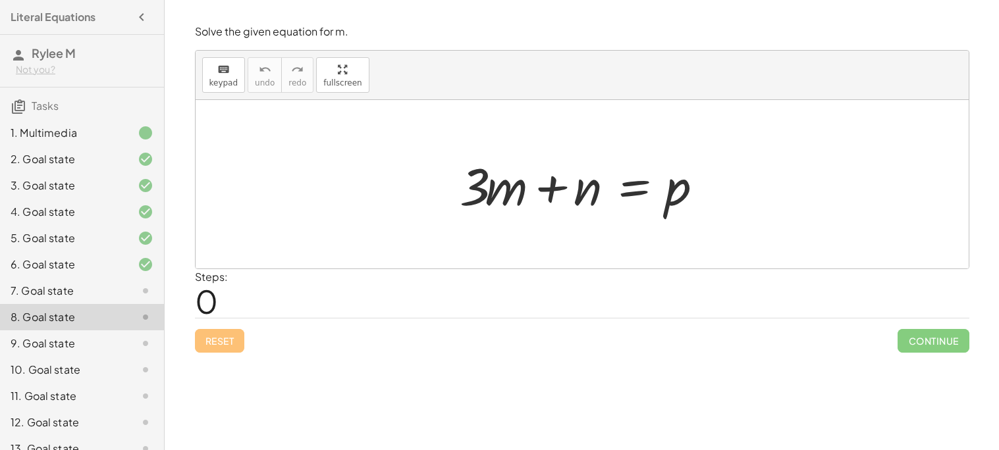
click at [99, 292] on div "7. Goal state" at bounding box center [64, 291] width 106 height 16
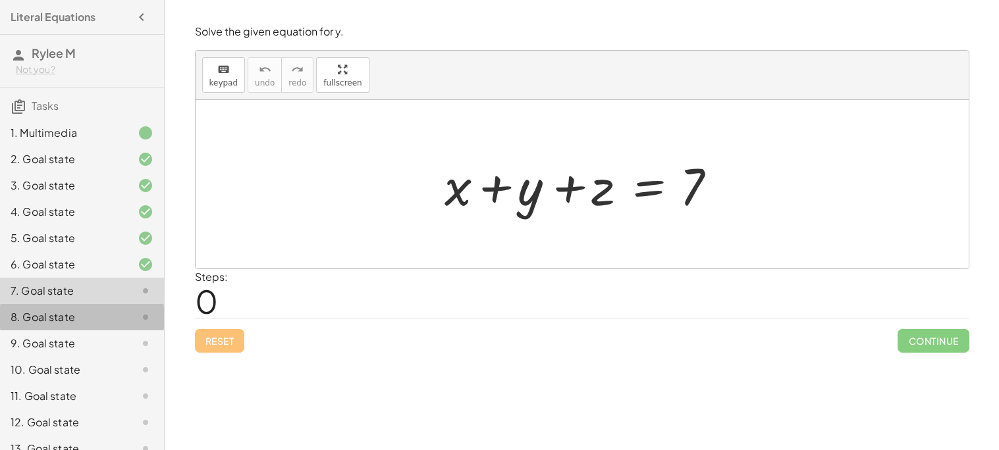
click at [136, 357] on div "8. Goal state" at bounding box center [82, 370] width 164 height 26
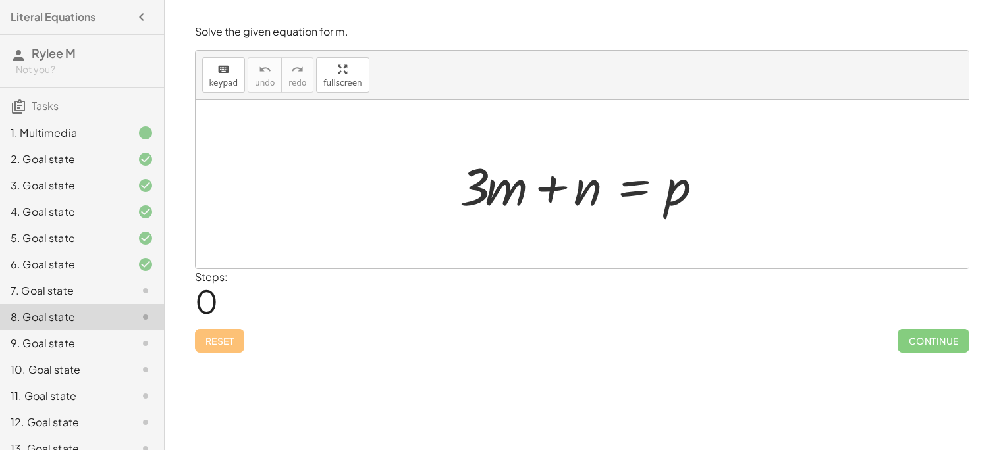
click at [113, 340] on div "9. Goal state" at bounding box center [64, 344] width 106 height 16
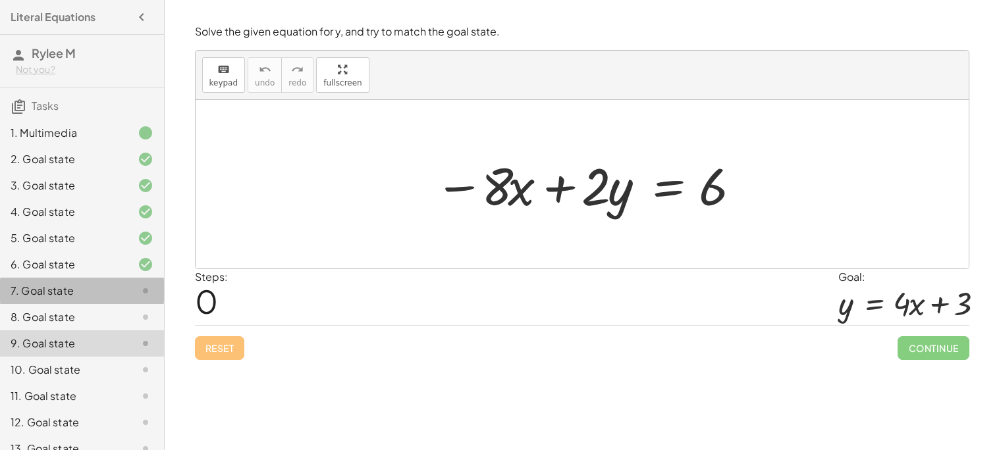
click at [110, 293] on div "7. Goal state" at bounding box center [64, 291] width 106 height 16
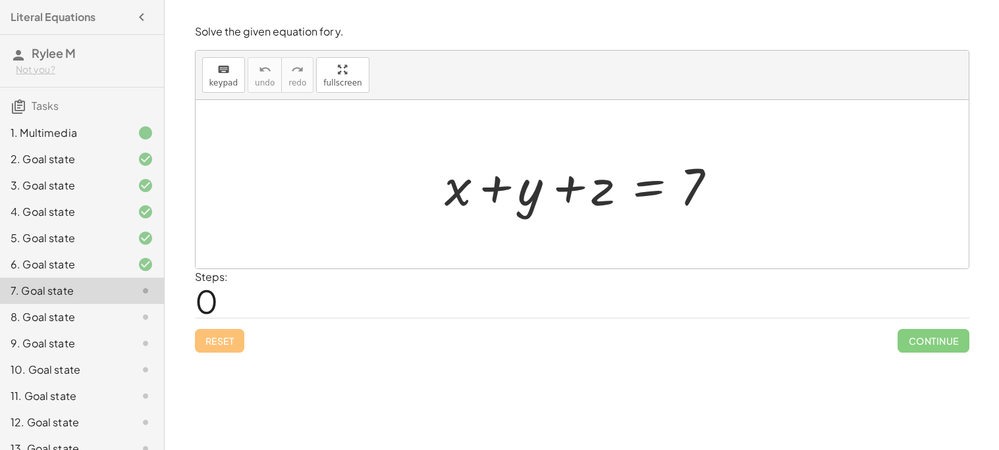
click at [636, 185] on div at bounding box center [587, 185] width 298 height 68
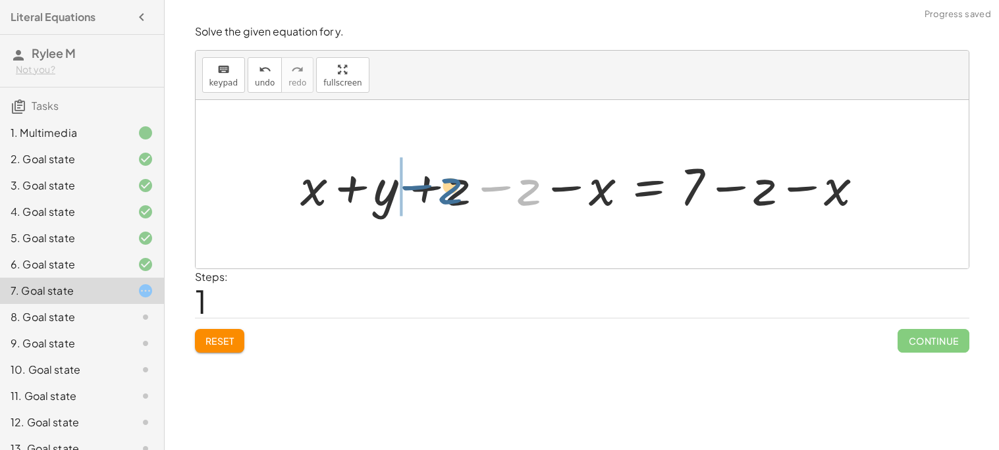
drag, startPoint x: 520, startPoint y: 190, endPoint x: 439, endPoint y: 189, distance: 81.0
click at [439, 189] on div at bounding box center [587, 185] width 587 height 68
drag, startPoint x: 447, startPoint y: 192, endPoint x: 475, endPoint y: 192, distance: 28.3
click at [475, 192] on div at bounding box center [587, 185] width 587 height 68
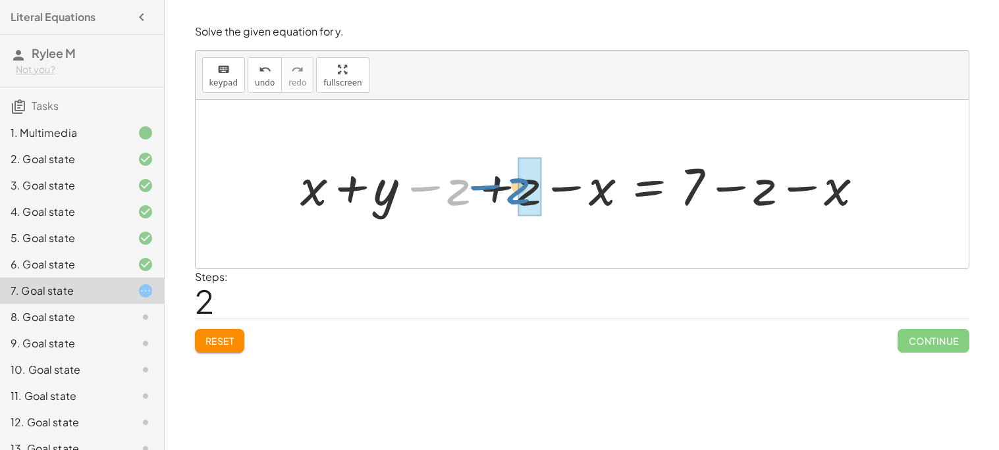
drag, startPoint x: 448, startPoint y: 192, endPoint x: 508, endPoint y: 190, distance: 60.6
click at [508, 190] on div at bounding box center [587, 185] width 587 height 68
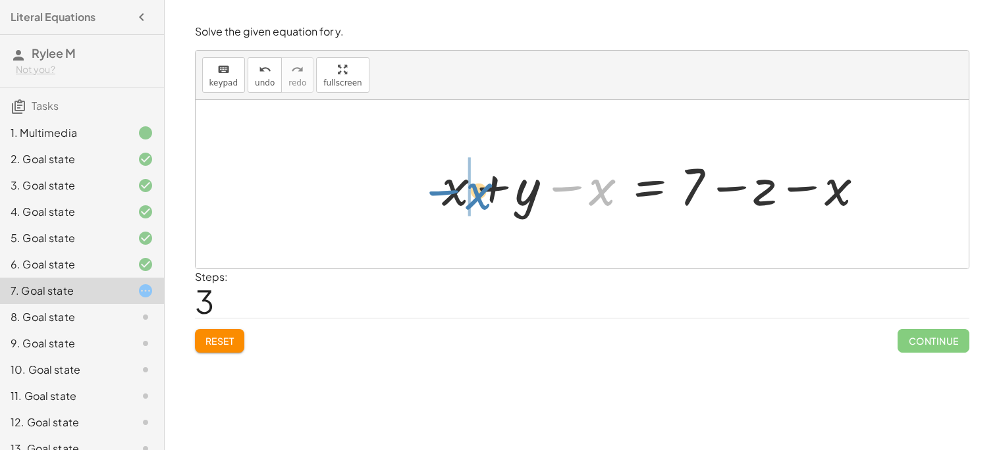
drag, startPoint x: 599, startPoint y: 190, endPoint x: 475, endPoint y: 194, distance: 123.8
click at [475, 194] on div at bounding box center [657, 185] width 445 height 68
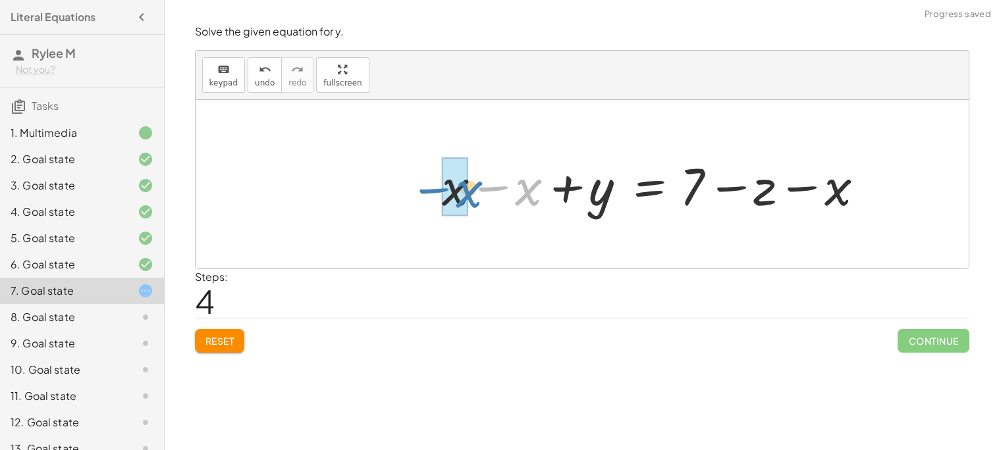
drag, startPoint x: 532, startPoint y: 192, endPoint x: 472, endPoint y: 195, distance: 60.0
click at [472, 195] on div at bounding box center [657, 185] width 445 height 68
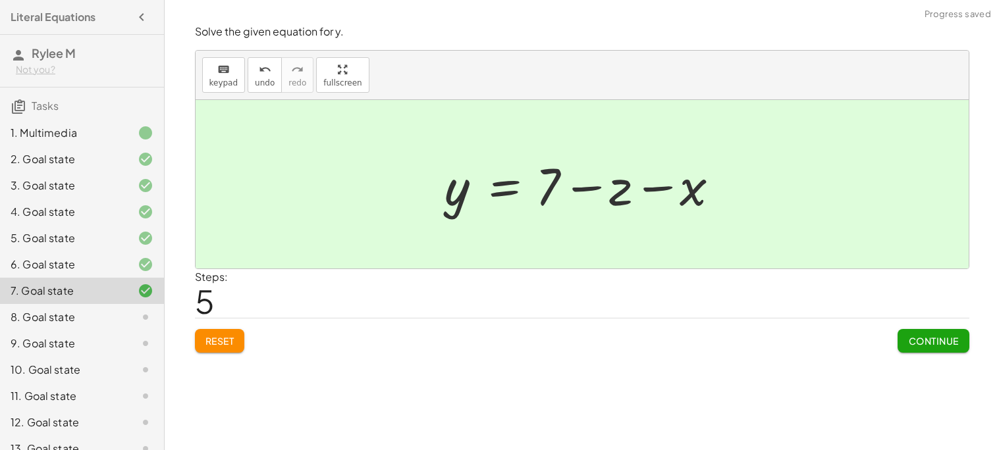
click at [726, 276] on div "Steps: 5" at bounding box center [582, 293] width 774 height 49
click at [930, 336] on span "Continue" at bounding box center [933, 341] width 50 height 12
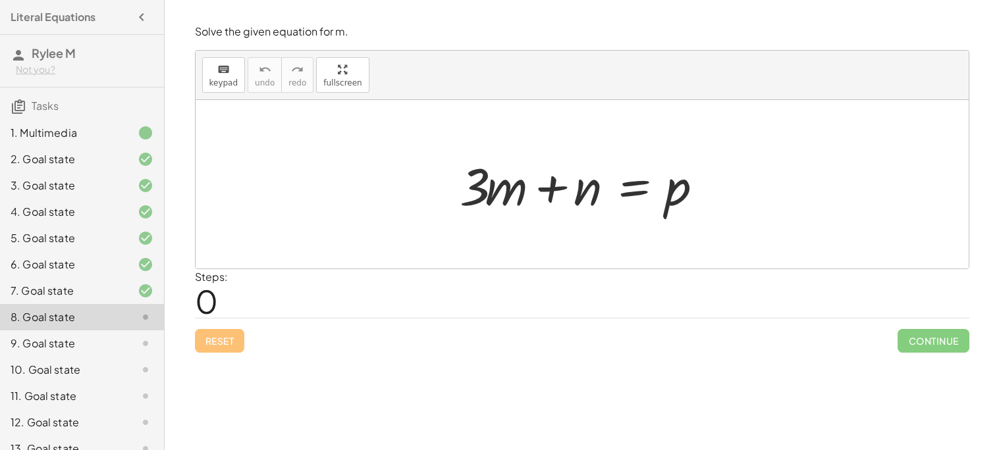
click at [505, 200] on div at bounding box center [587, 185] width 268 height 68
click at [631, 188] on div at bounding box center [587, 185] width 268 height 68
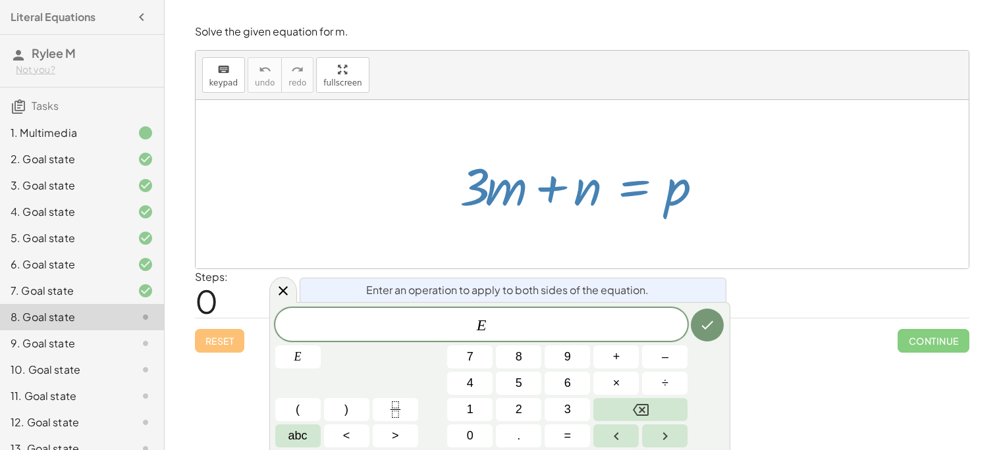
click at [754, 286] on div "Steps: 0" at bounding box center [582, 293] width 774 height 49
click at [849, 158] on div at bounding box center [582, 184] width 773 height 169
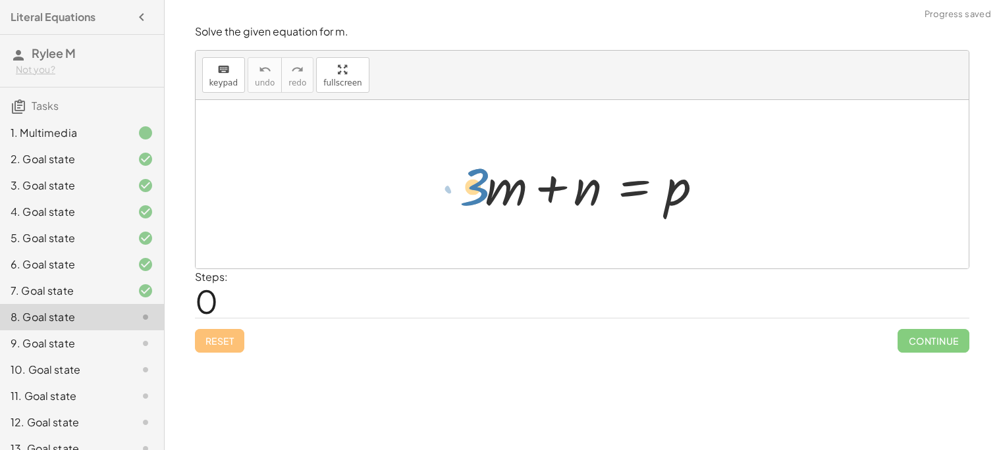
click at [477, 189] on div at bounding box center [587, 185] width 268 height 68
click at [624, 187] on div at bounding box center [587, 185] width 268 height 68
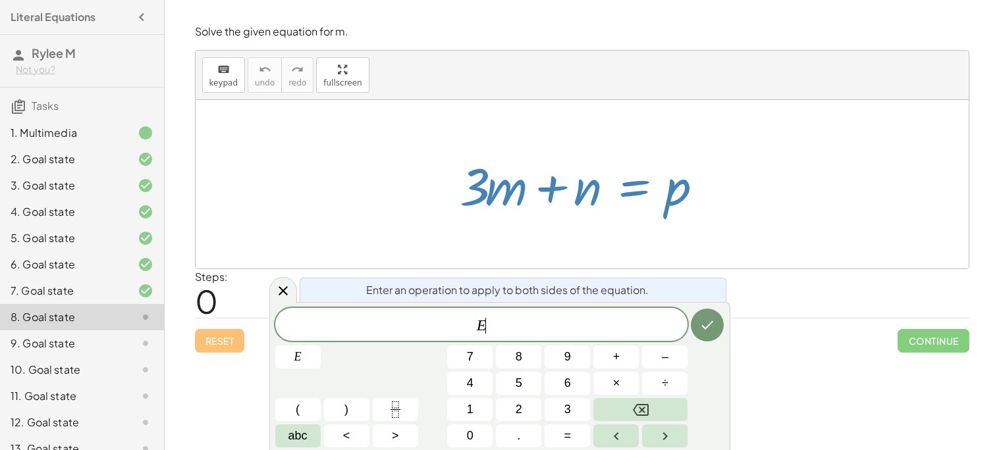
drag, startPoint x: 486, startPoint y: 185, endPoint x: 533, endPoint y: 190, distance: 47.0
click at [533, 190] on div at bounding box center [587, 185] width 268 height 68
click at [760, 288] on div "Steps: 0" at bounding box center [582, 293] width 774 height 49
click at [724, 236] on div at bounding box center [582, 184] width 773 height 169
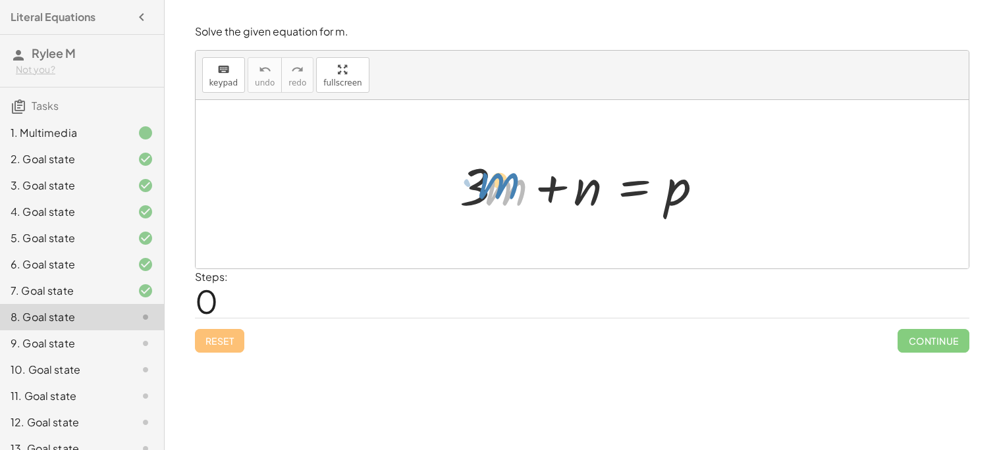
drag, startPoint x: 504, startPoint y: 191, endPoint x: 489, endPoint y: 184, distance: 15.9
click at [489, 184] on div at bounding box center [587, 185] width 268 height 68
drag, startPoint x: 478, startPoint y: 182, endPoint x: 497, endPoint y: 192, distance: 21.8
click at [497, 192] on div at bounding box center [587, 185] width 268 height 68
drag, startPoint x: 490, startPoint y: 186, endPoint x: 491, endPoint y: 205, distance: 19.1
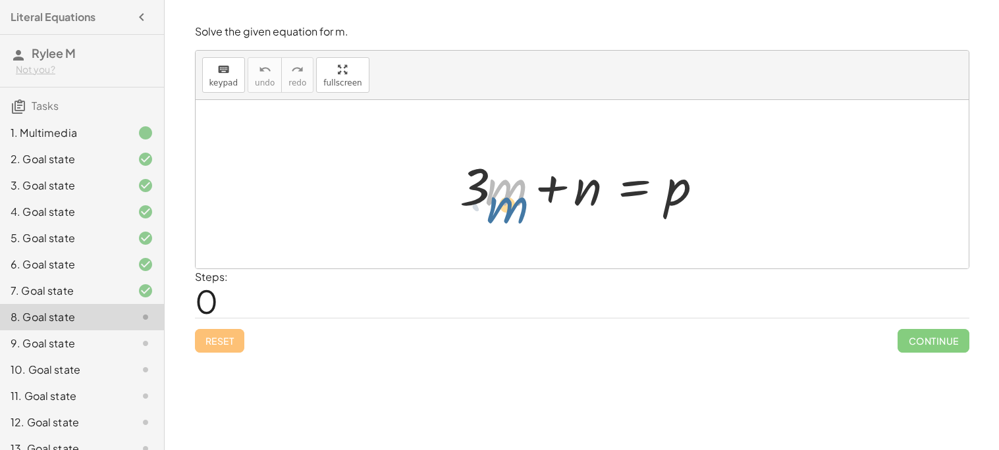
click at [491, 205] on div at bounding box center [587, 185] width 268 height 68
click at [485, 177] on div at bounding box center [587, 185] width 268 height 68
click at [488, 184] on div at bounding box center [587, 185] width 268 height 68
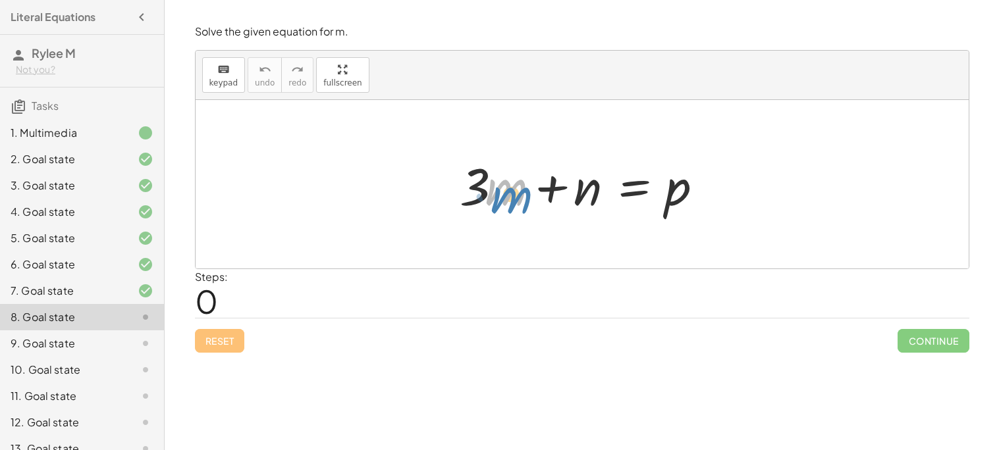
drag, startPoint x: 488, startPoint y: 184, endPoint x: 493, endPoint y: 190, distance: 8.4
click at [493, 190] on div at bounding box center [587, 185] width 268 height 68
click at [630, 183] on div at bounding box center [587, 185] width 268 height 68
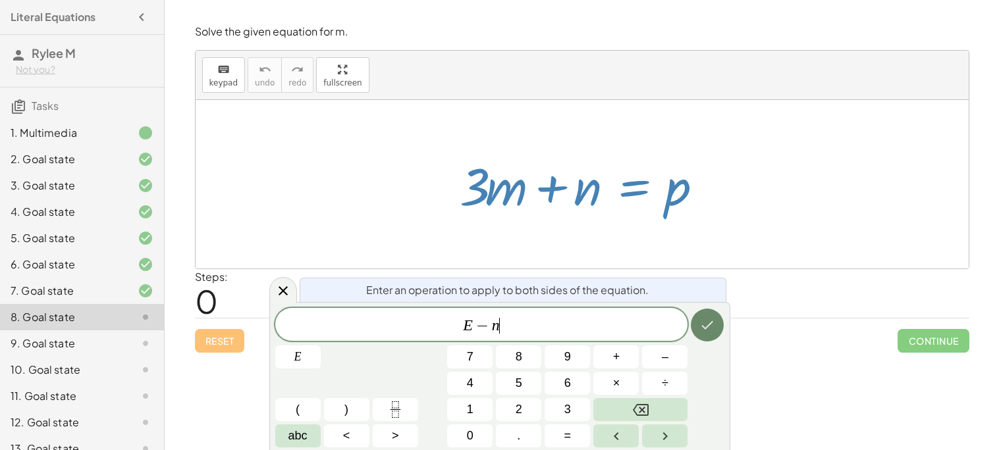
click at [705, 324] on icon "Done" at bounding box center [707, 325] width 16 height 16
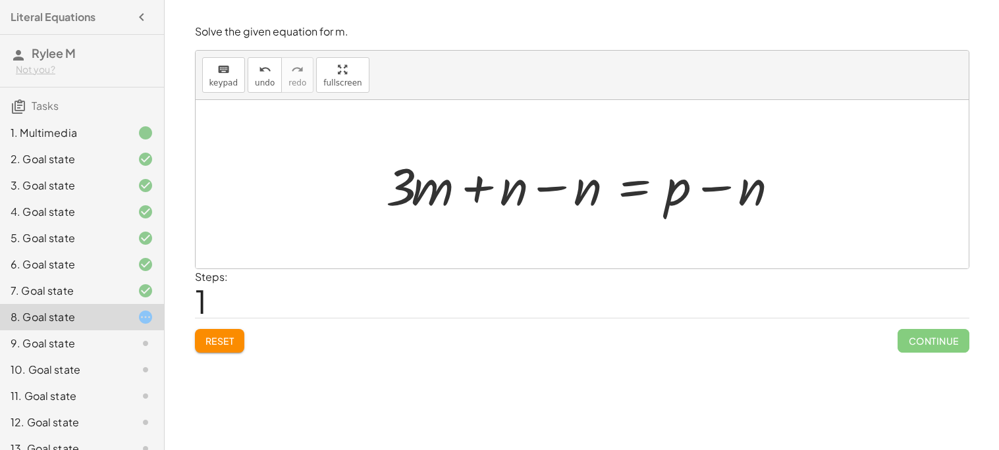
click at [552, 186] on div at bounding box center [586, 185] width 415 height 68
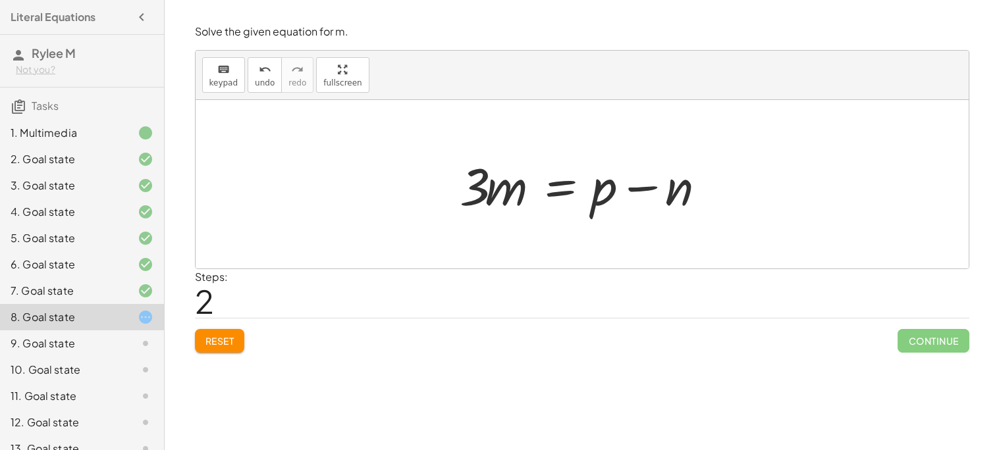
click at [570, 189] on div at bounding box center [587, 185] width 268 height 68
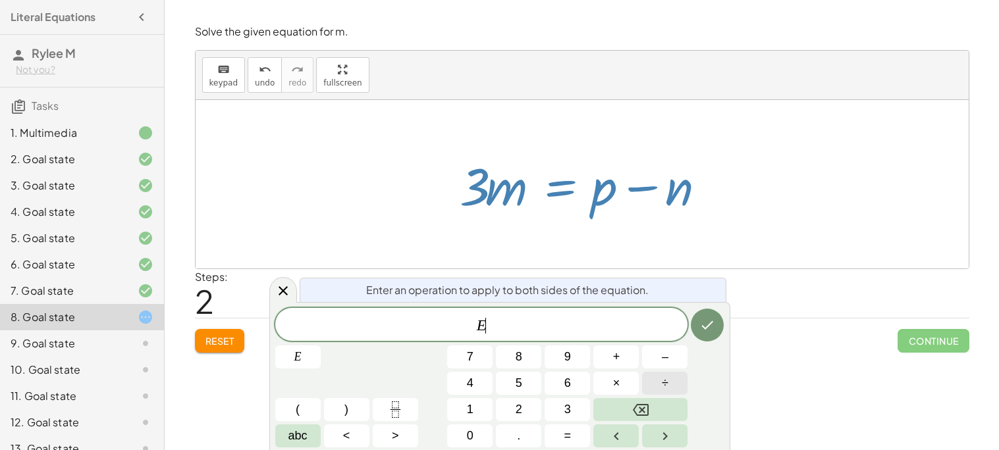
click at [657, 380] on button "÷" at bounding box center [664, 383] width 45 height 23
click at [713, 326] on icon "Done" at bounding box center [707, 325] width 16 height 16
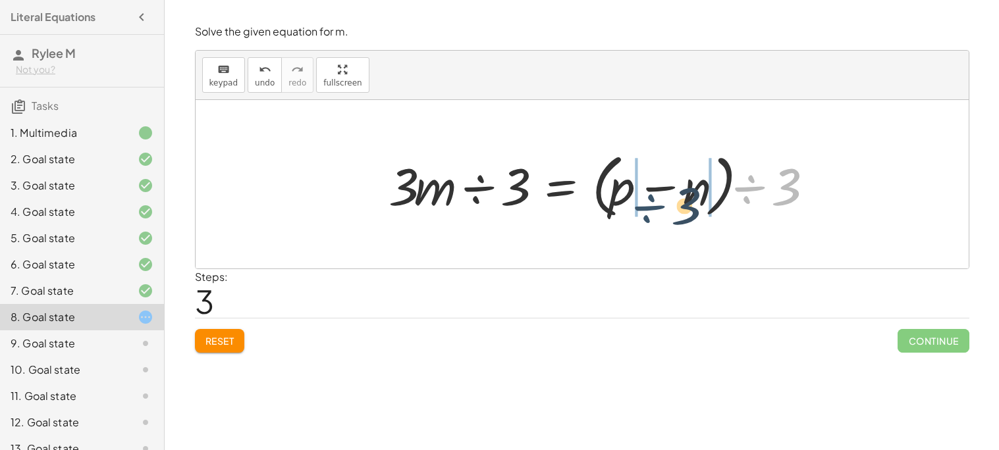
drag, startPoint x: 755, startPoint y: 192, endPoint x: 647, endPoint y: 209, distance: 108.7
click at [647, 209] on div at bounding box center [605, 185] width 446 height 76
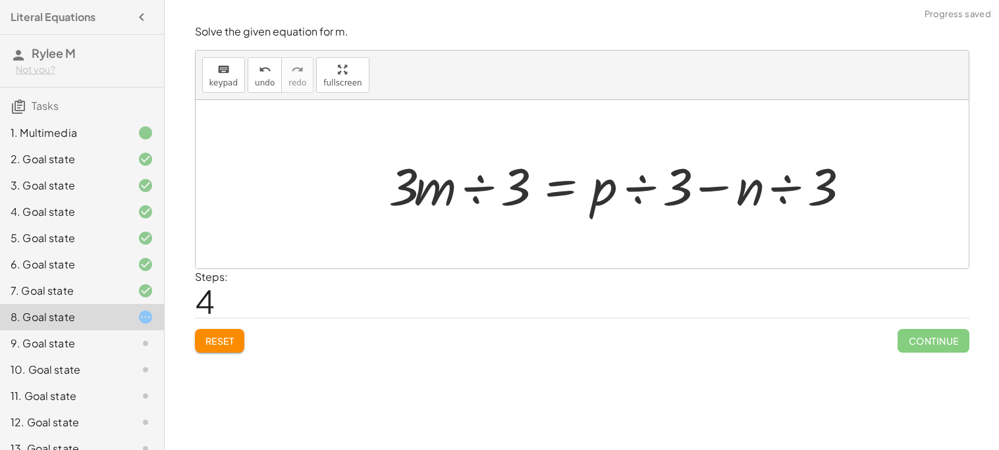
click at [201, 347] on button "Reset" at bounding box center [220, 341] width 50 height 24
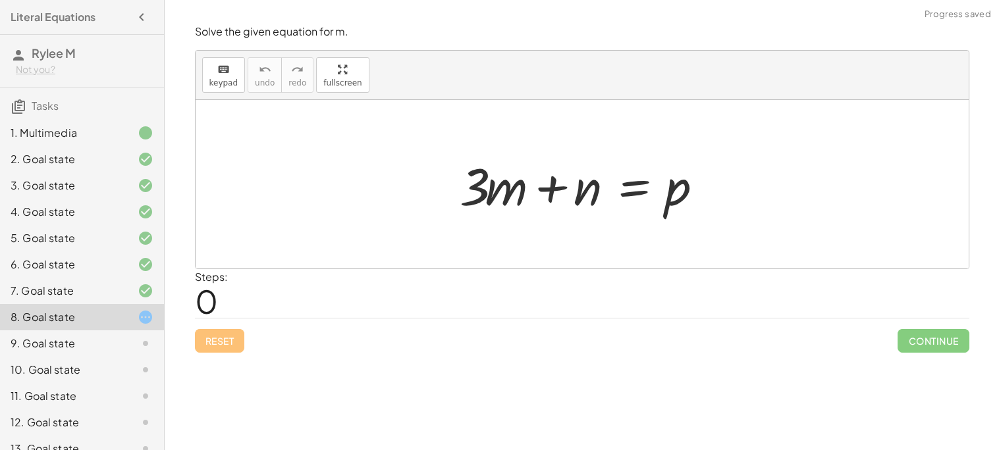
click at [580, 199] on div at bounding box center [587, 185] width 268 height 68
click at [601, 190] on div at bounding box center [587, 185] width 268 height 68
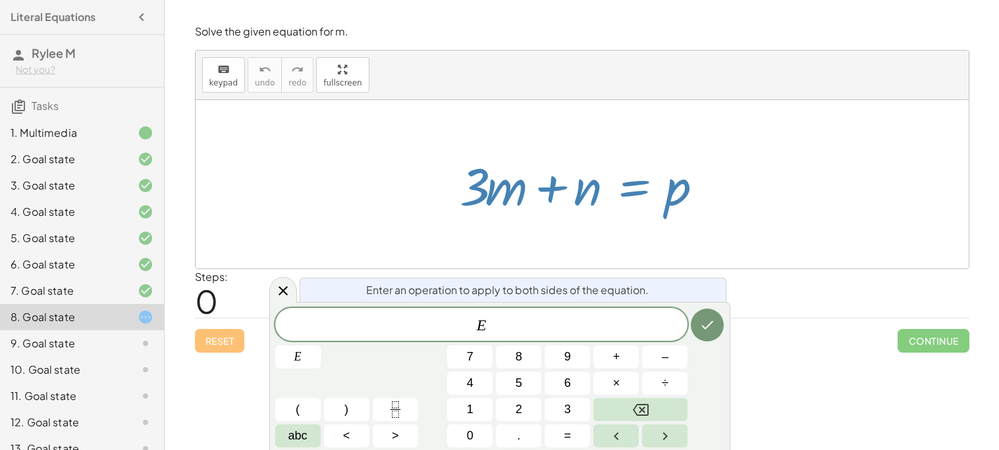
click at [589, 190] on div at bounding box center [587, 185] width 268 height 68
click at [707, 331] on icon "Done" at bounding box center [707, 325] width 16 height 16
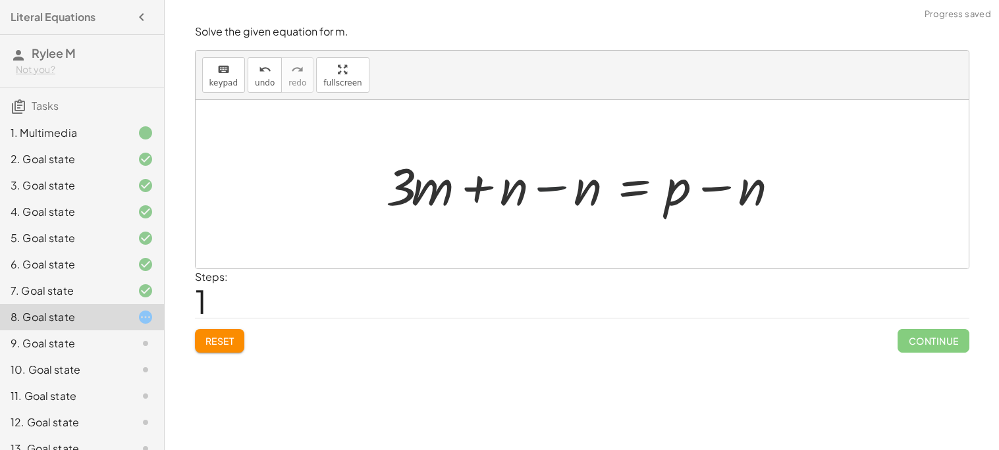
drag, startPoint x: 573, startPoint y: 198, endPoint x: 565, endPoint y: 197, distance: 7.9
click at [565, 197] on div at bounding box center [586, 185] width 415 height 68
click at [551, 192] on div at bounding box center [586, 185] width 415 height 68
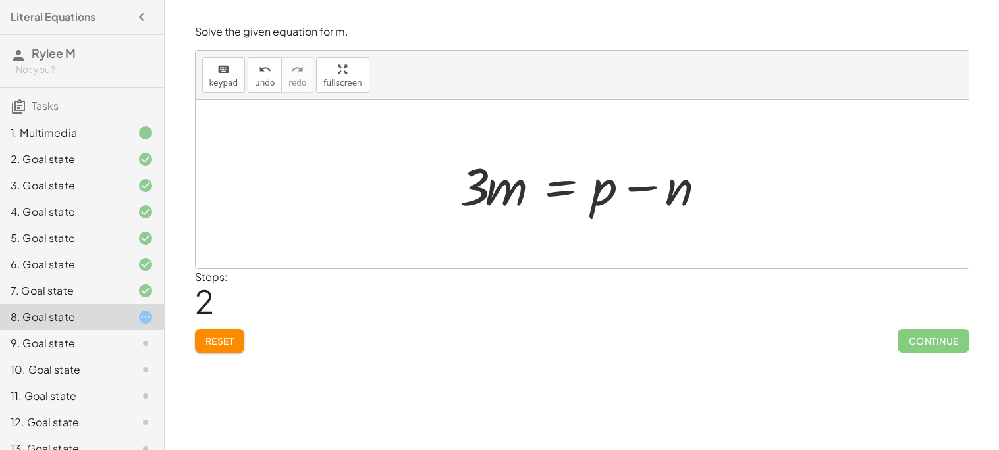
click at [558, 189] on div at bounding box center [587, 185] width 268 height 68
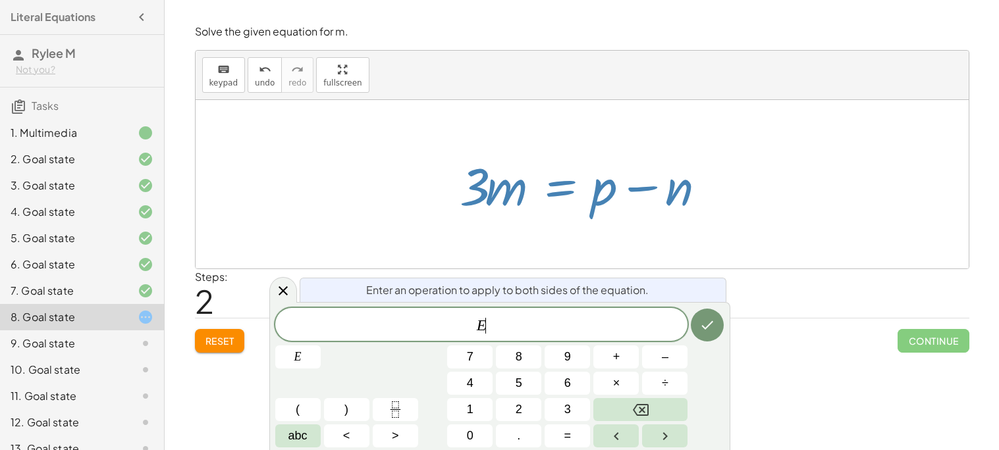
click at [792, 213] on div at bounding box center [582, 184] width 773 height 169
